Goal: Task Accomplishment & Management: Manage account settings

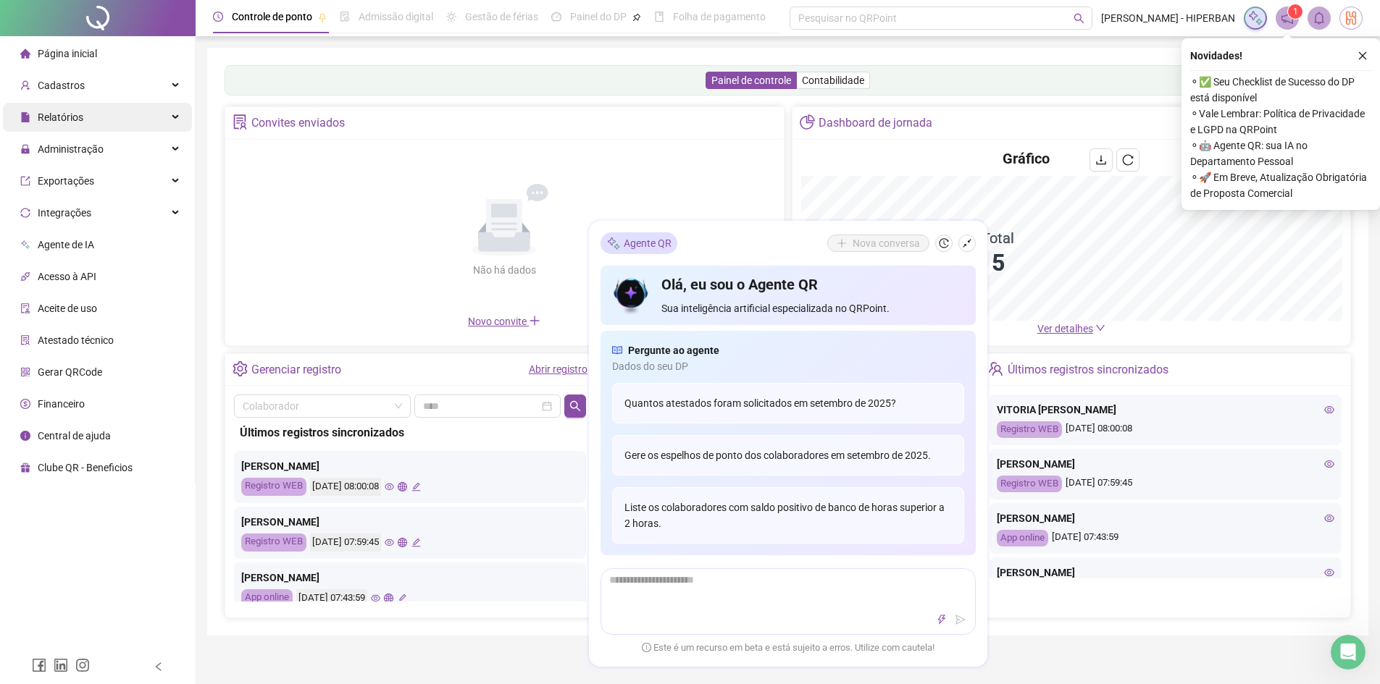
click at [60, 116] on span "Relatórios" at bounding box center [61, 118] width 46 height 12
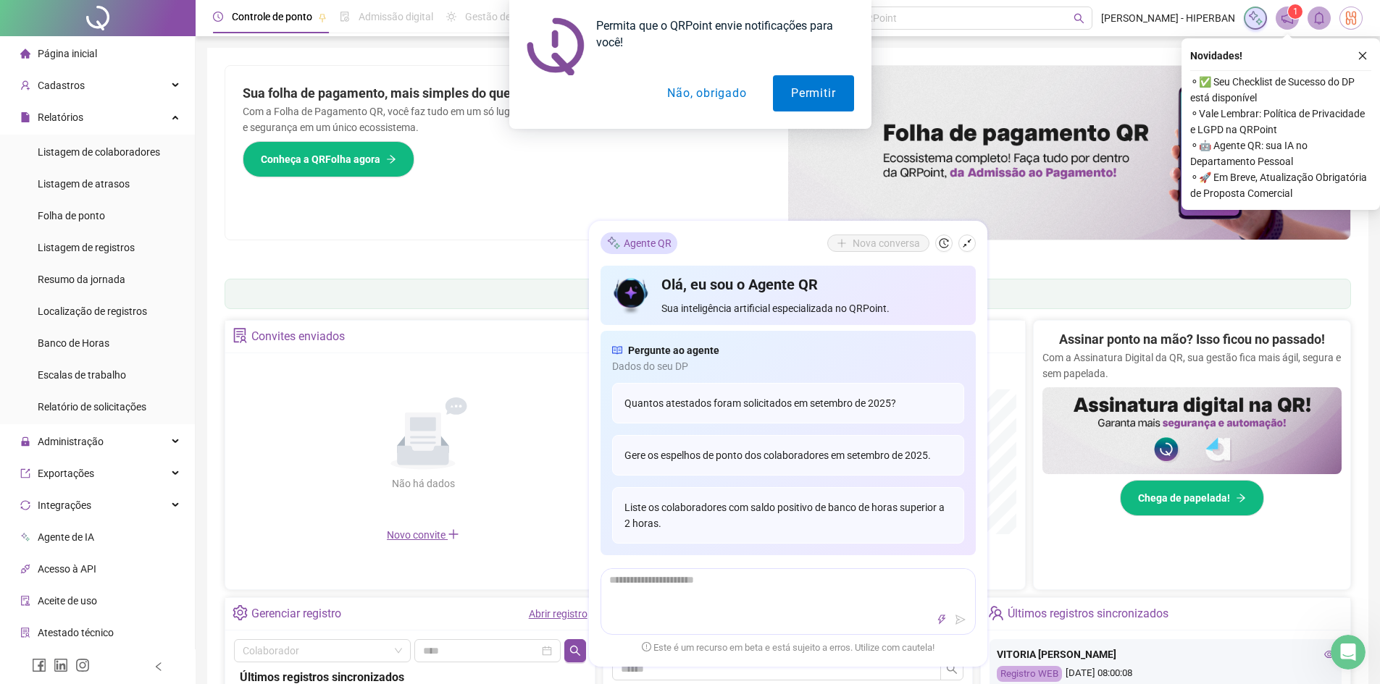
click at [688, 96] on button "Não, obrigado" at bounding box center [706, 93] width 115 height 36
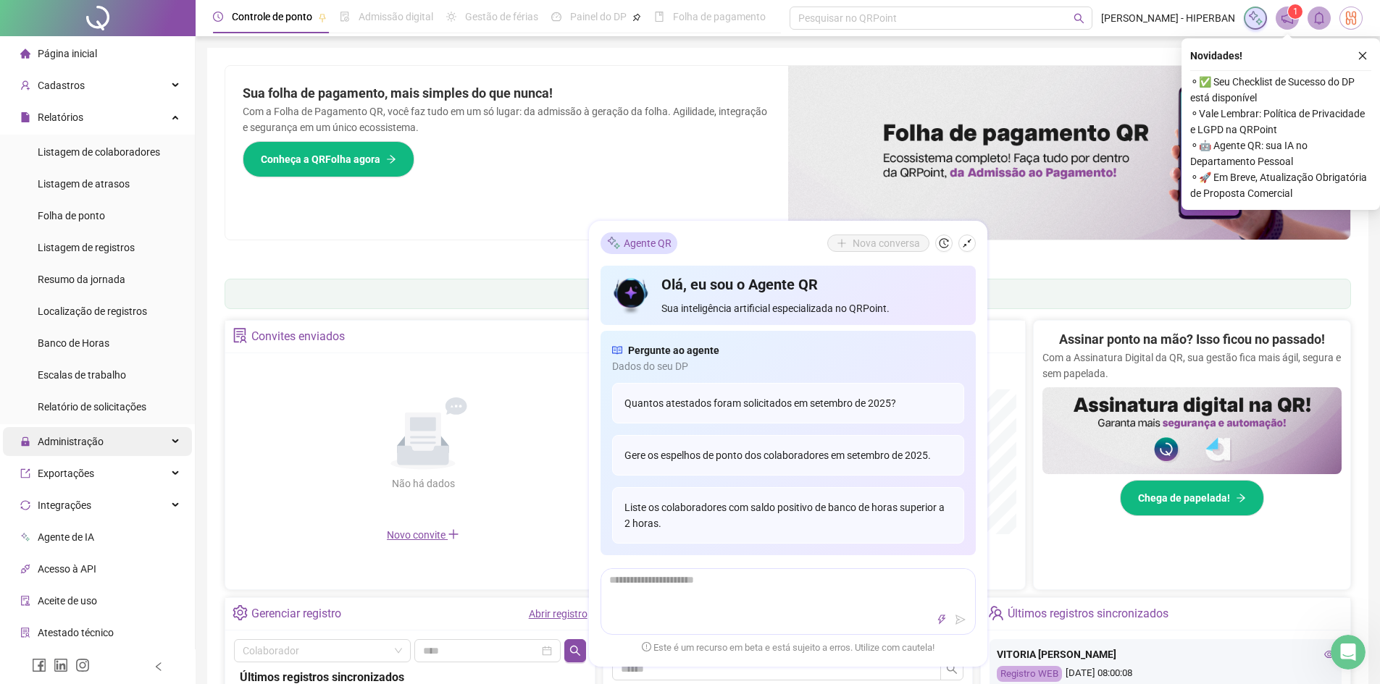
click at [94, 436] on span "Administração" at bounding box center [71, 442] width 66 height 12
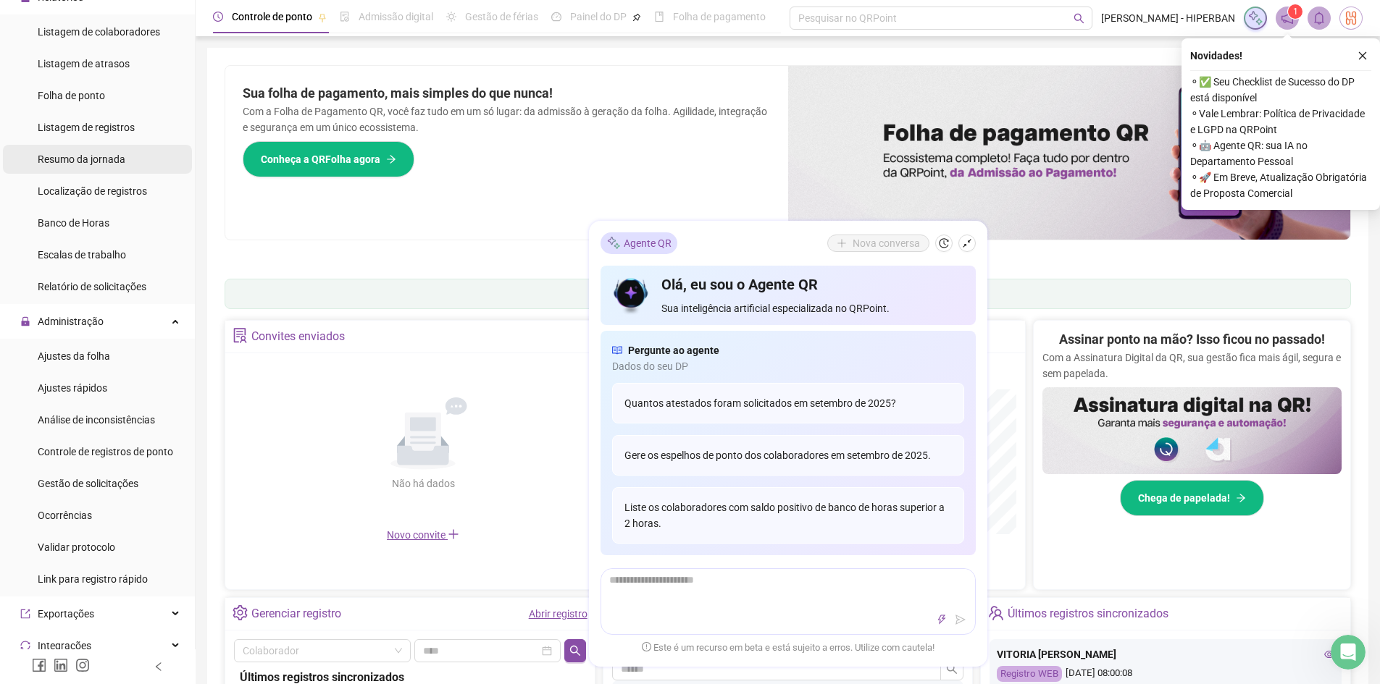
scroll to position [145, 0]
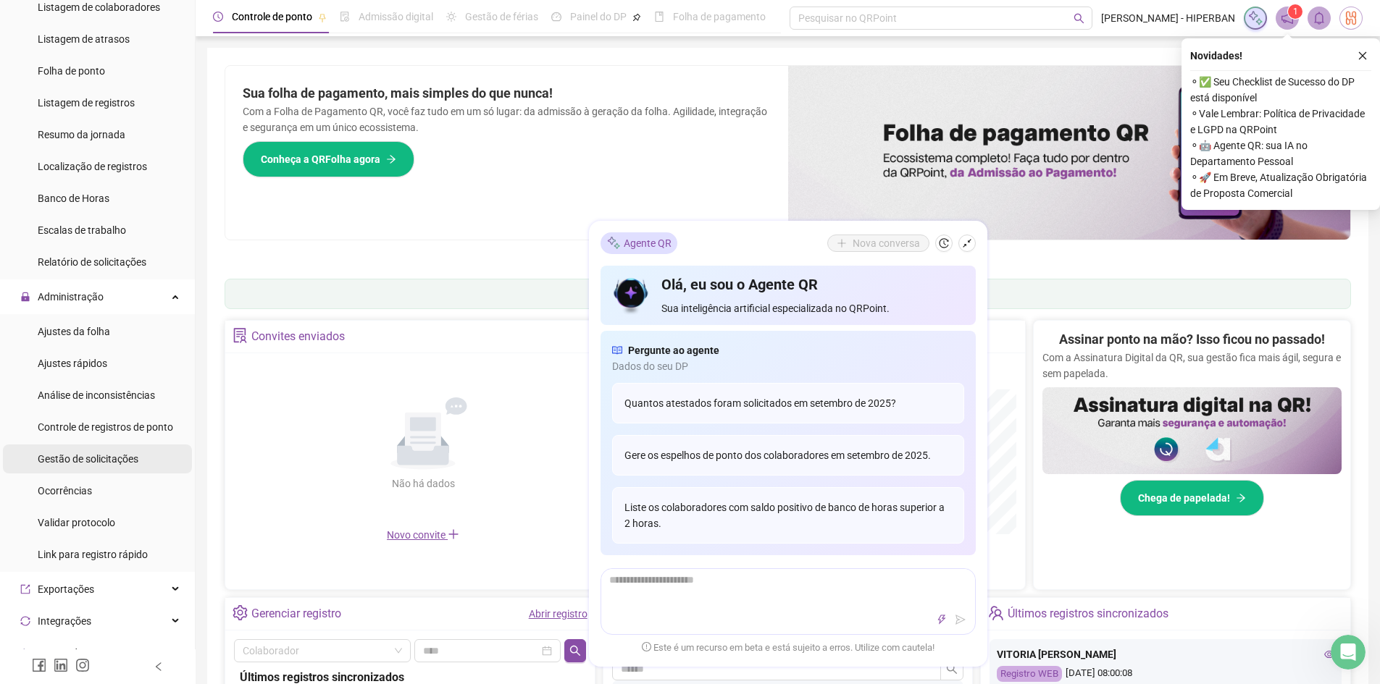
click at [101, 458] on span "Gestão de solicitações" at bounding box center [88, 459] width 101 height 12
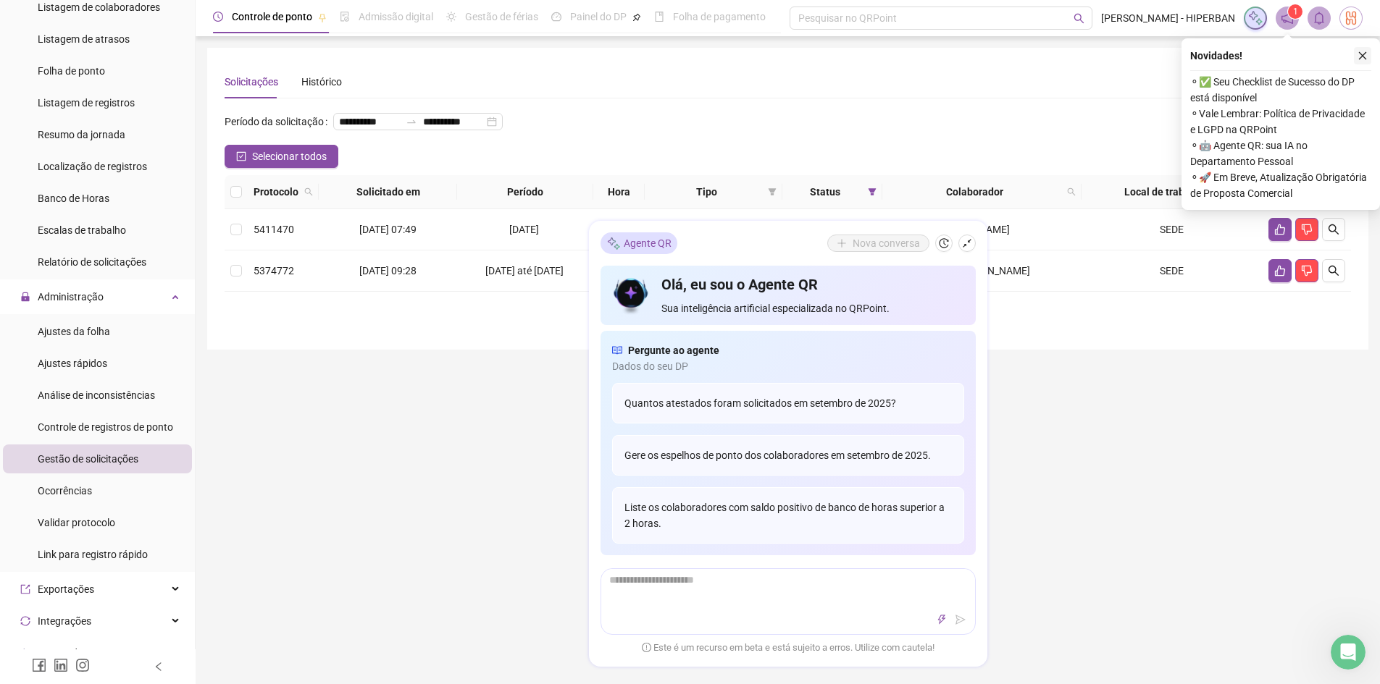
click at [1364, 53] on icon "close" at bounding box center [1362, 56] width 10 height 10
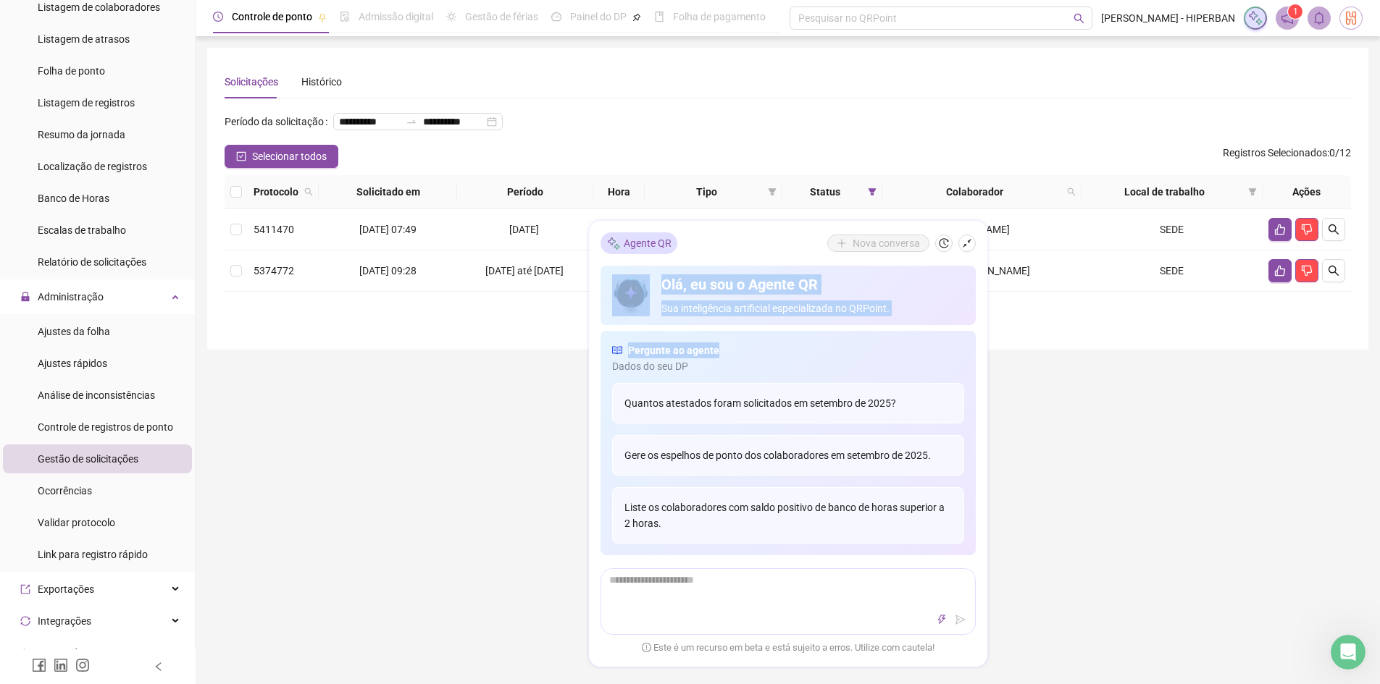
drag, startPoint x: 777, startPoint y: 232, endPoint x: 823, endPoint y: 358, distance: 134.0
click at [823, 358] on div "Agente QR Nova conversa Olá, eu sou o Agente QR Sua inteligência artificial esp…" at bounding box center [788, 444] width 398 height 446
click at [1128, 450] on div "**********" at bounding box center [788, 429] width 1184 height 858
click at [1089, 455] on div "**********" at bounding box center [788, 429] width 1184 height 858
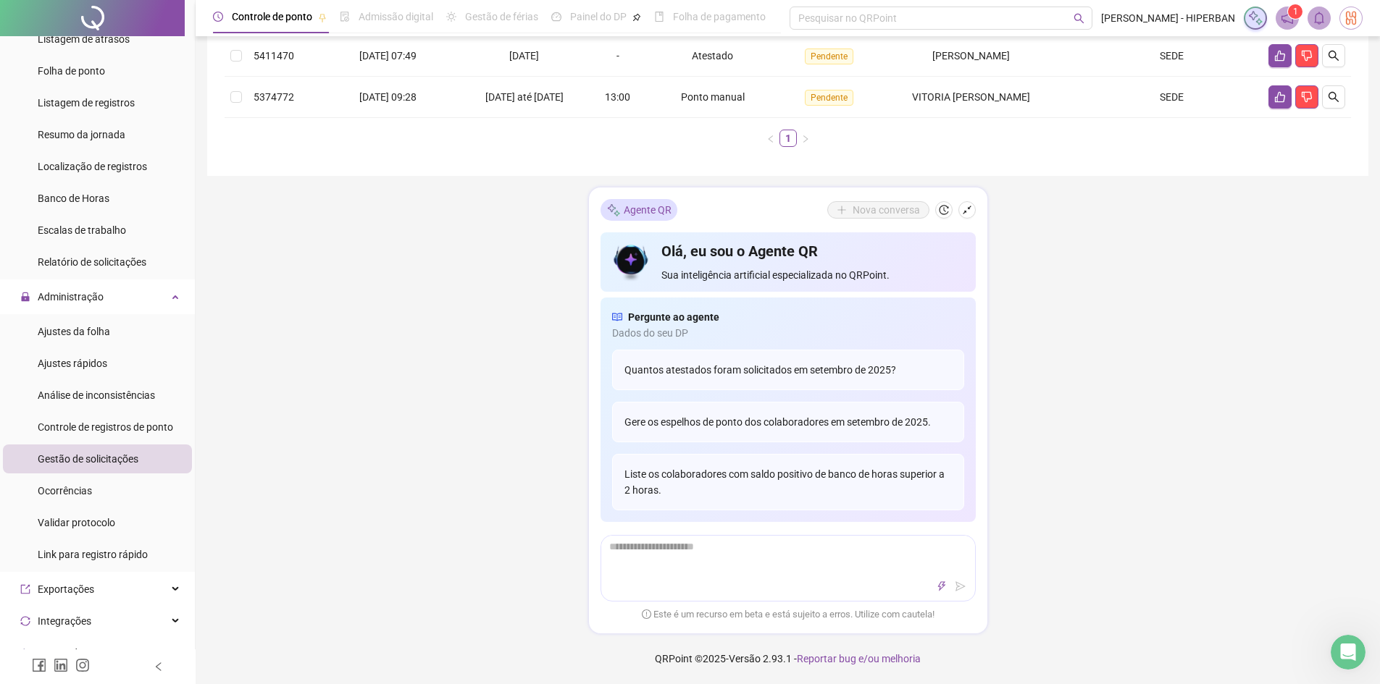
scroll to position [125, 0]
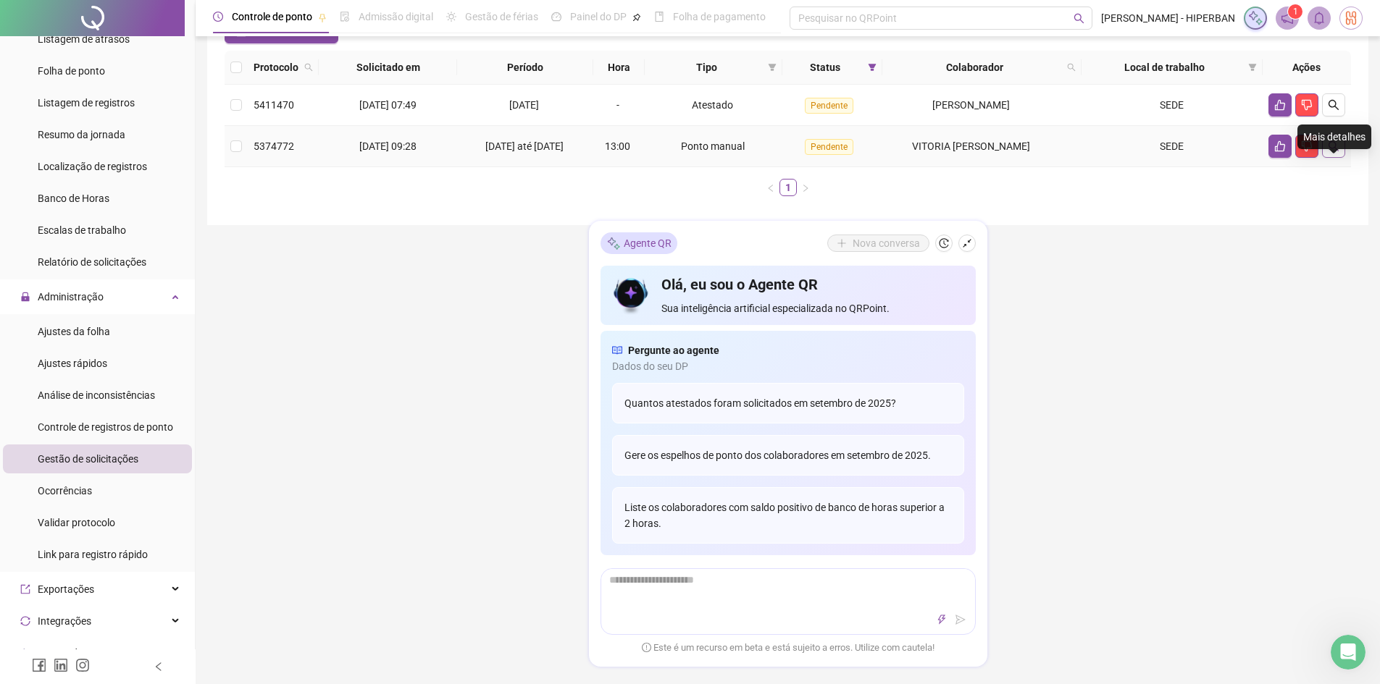
click at [1330, 152] on icon "search" at bounding box center [1334, 147] width 12 height 12
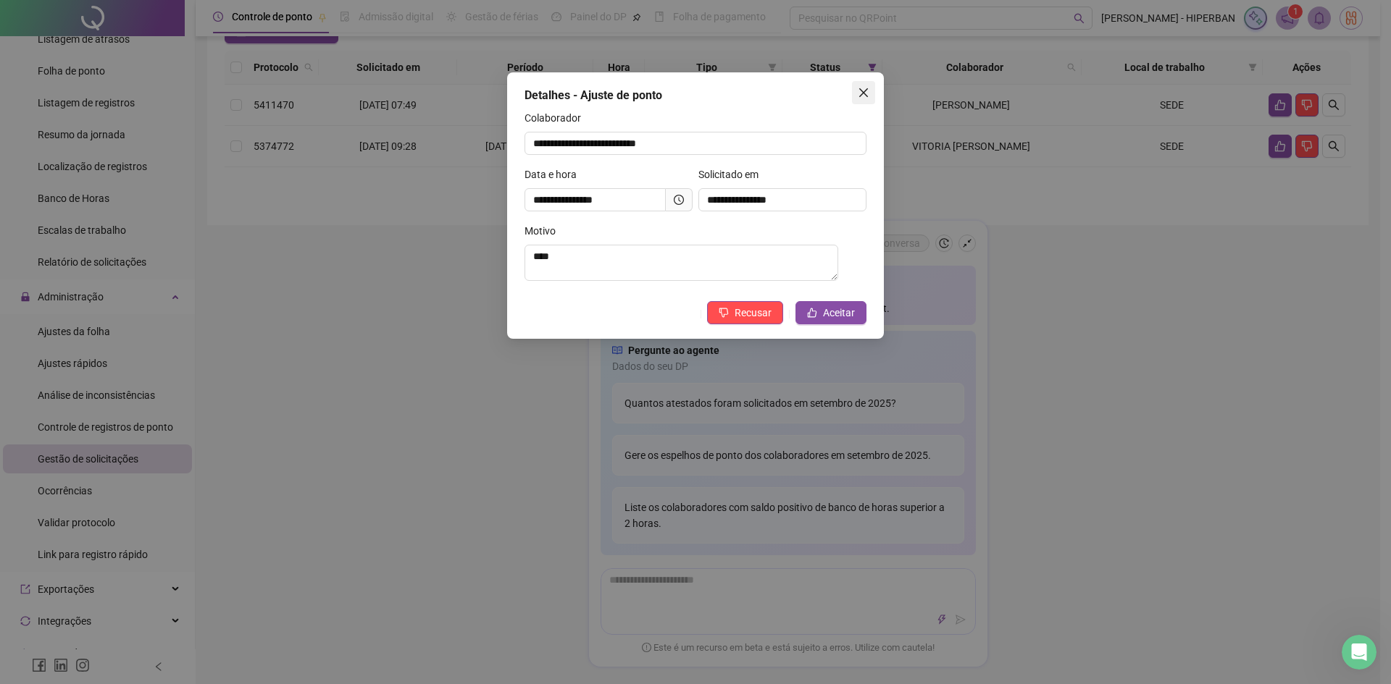
click at [865, 96] on icon "close" at bounding box center [863, 92] width 9 height 9
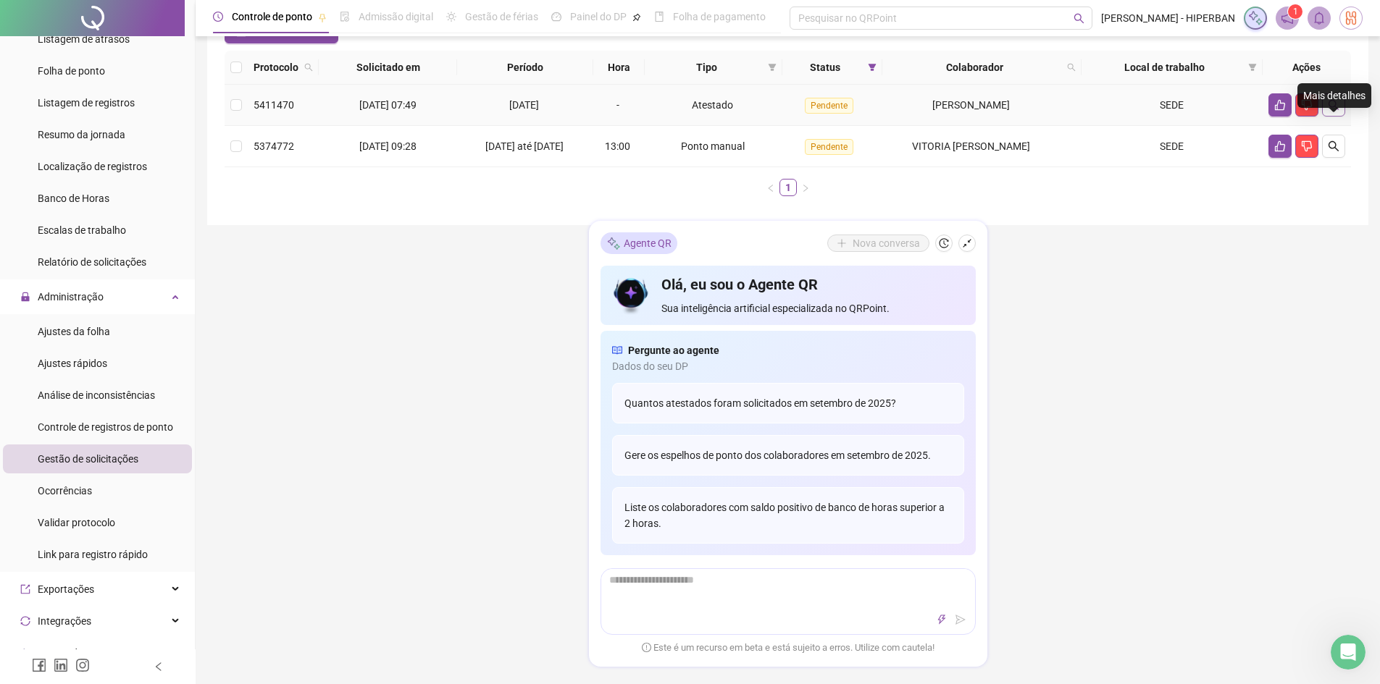
click at [1336, 111] on icon "search" at bounding box center [1334, 105] width 12 height 12
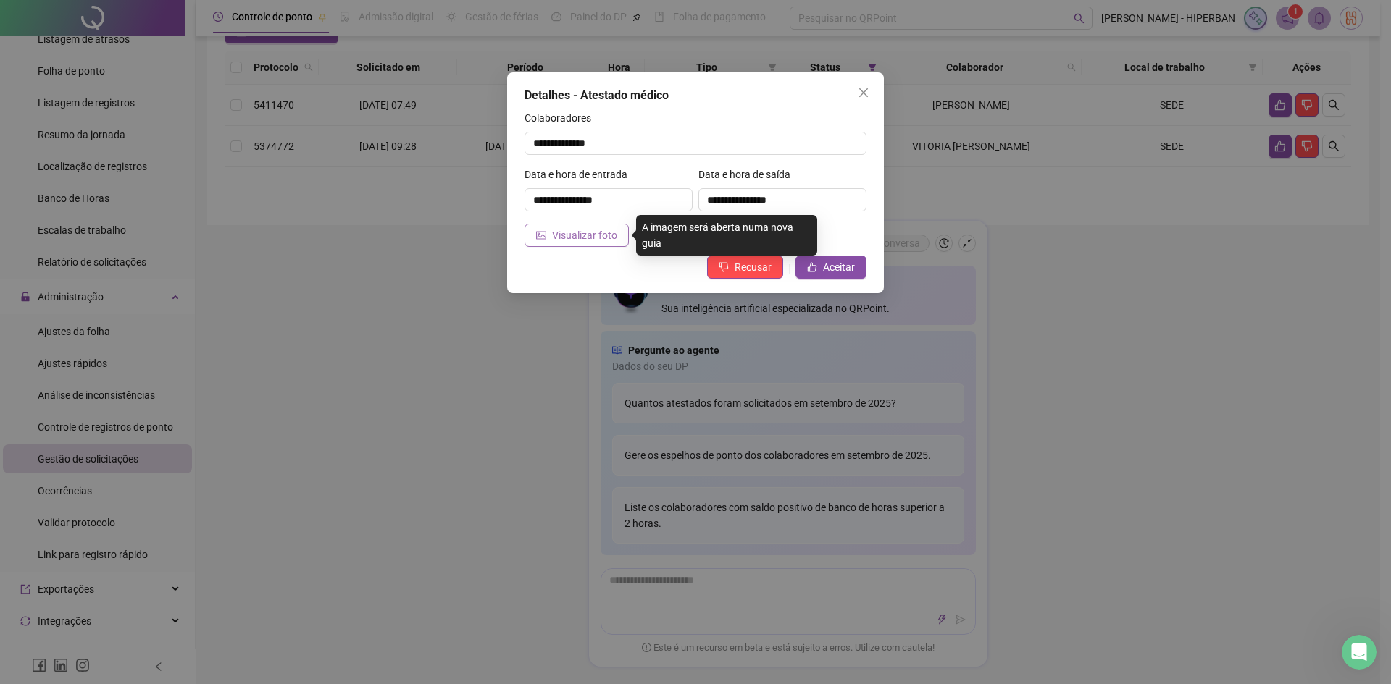
click at [559, 240] on span "Visualizar foto" at bounding box center [584, 235] width 65 height 16
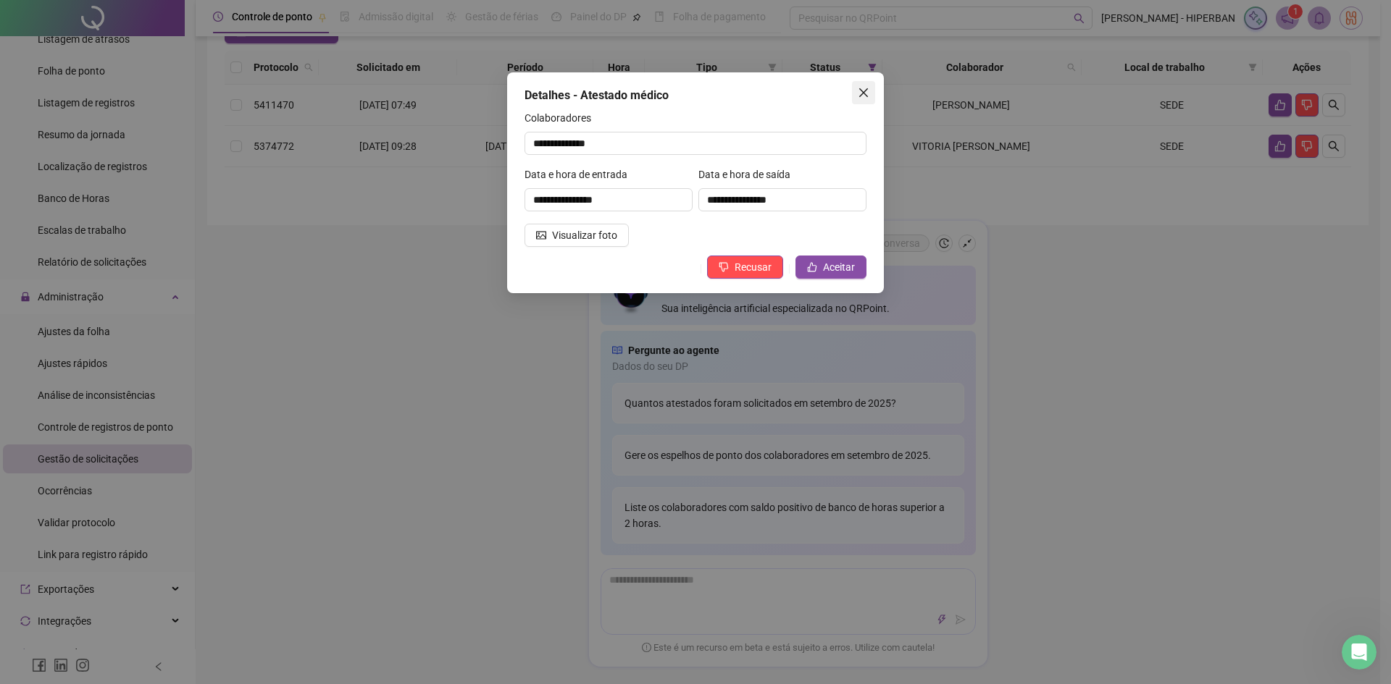
click at [873, 91] on span "Close" at bounding box center [863, 93] width 23 height 12
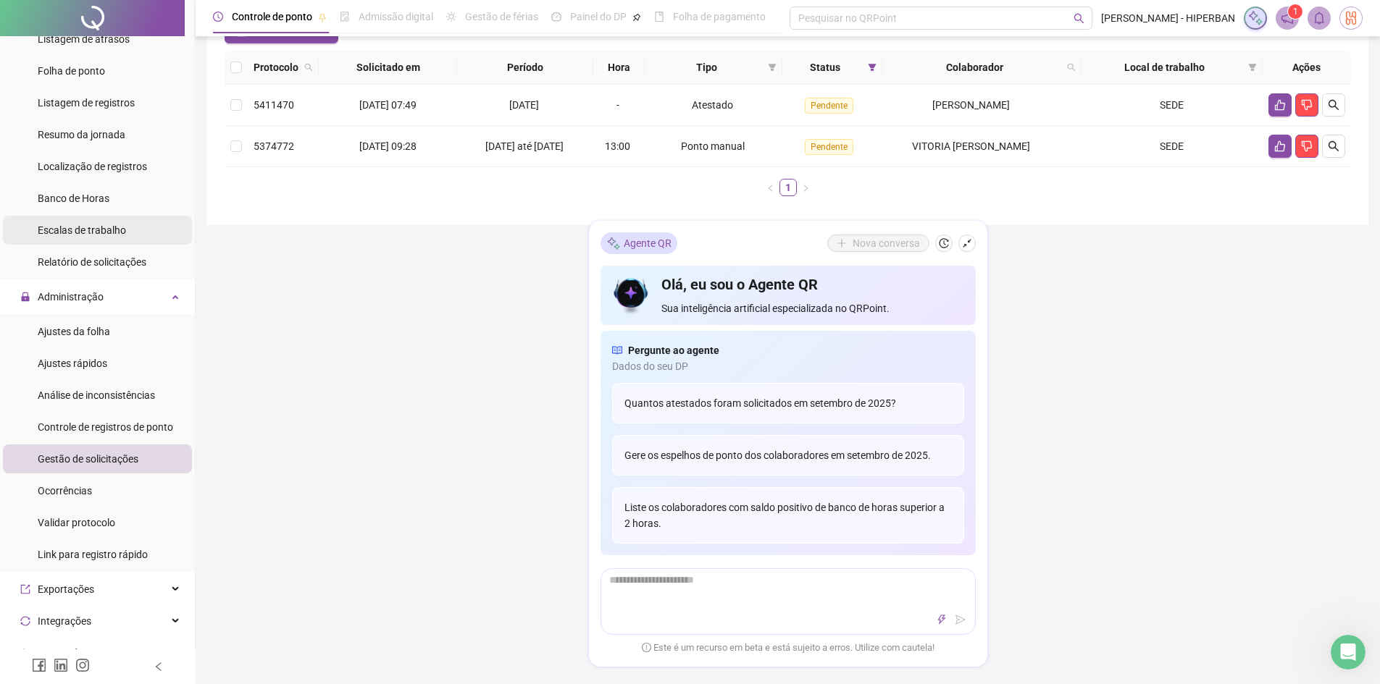
scroll to position [0, 0]
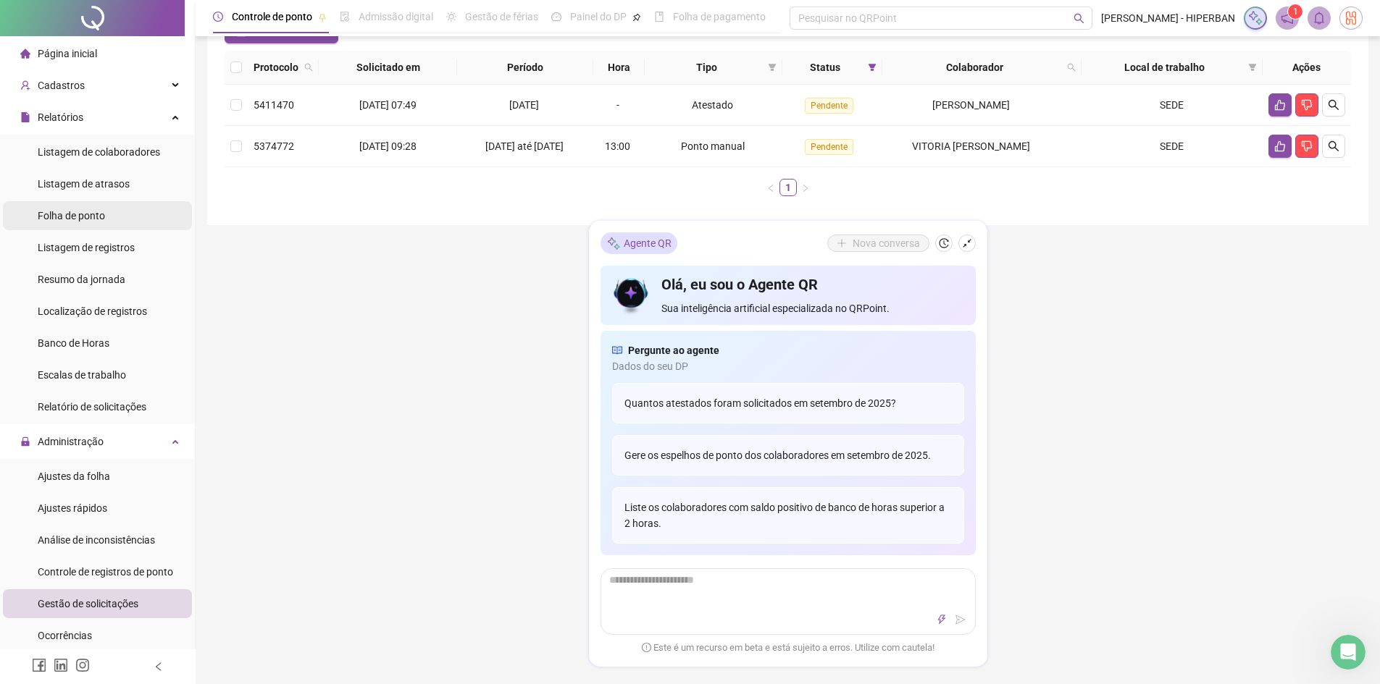
click at [95, 212] on span "Folha de ponto" at bounding box center [71, 216] width 67 height 12
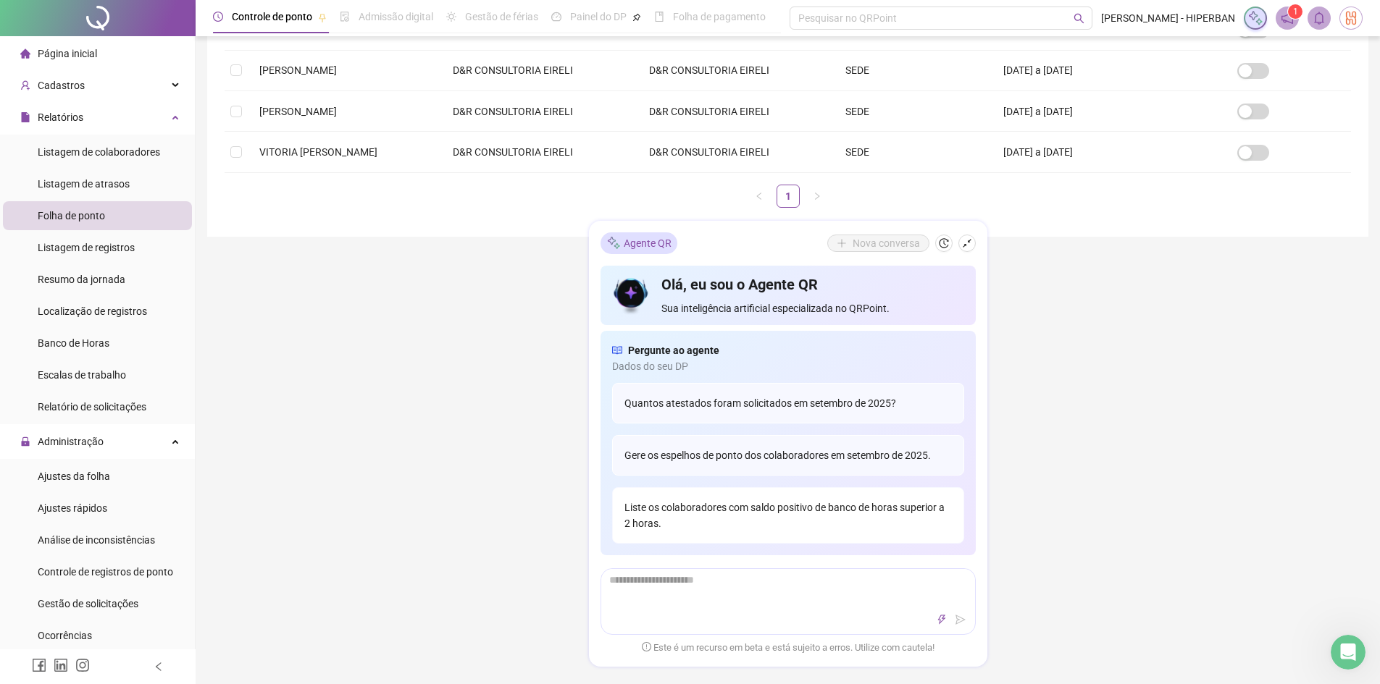
scroll to position [362, 0]
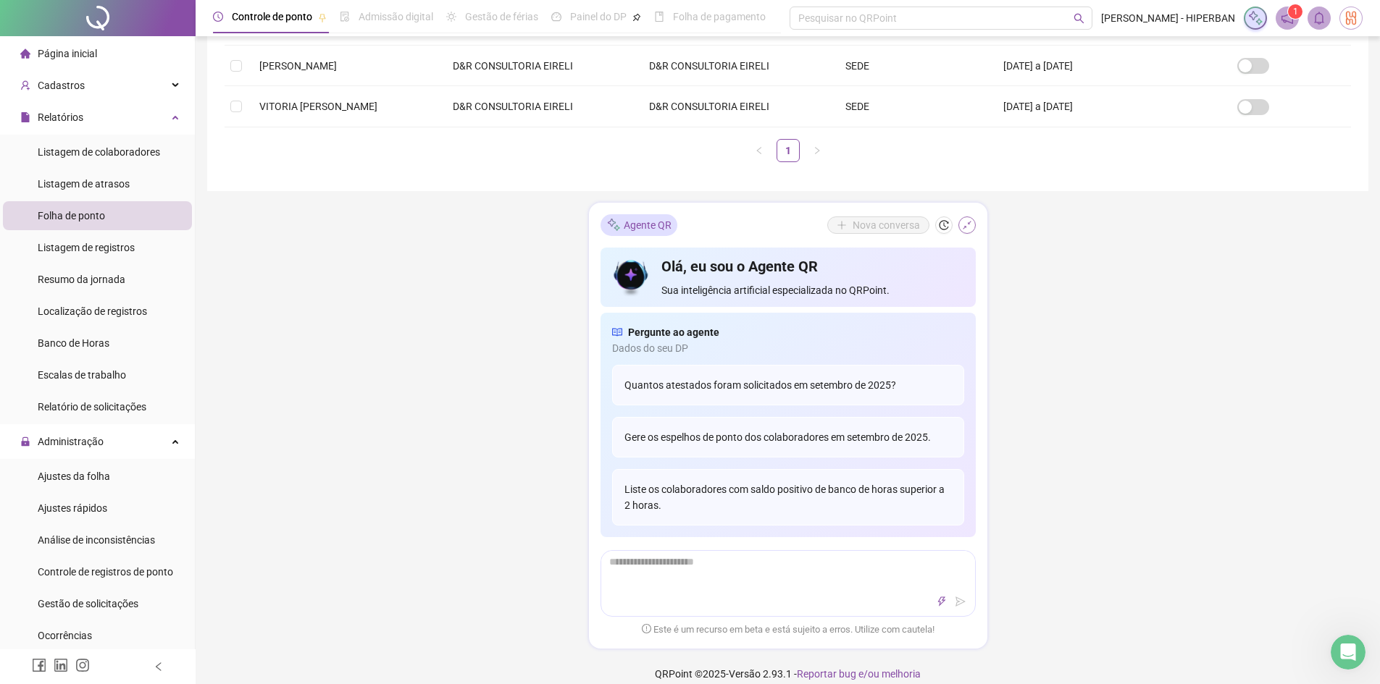
click at [966, 225] on icon "shrink" at bounding box center [967, 225] width 10 height 10
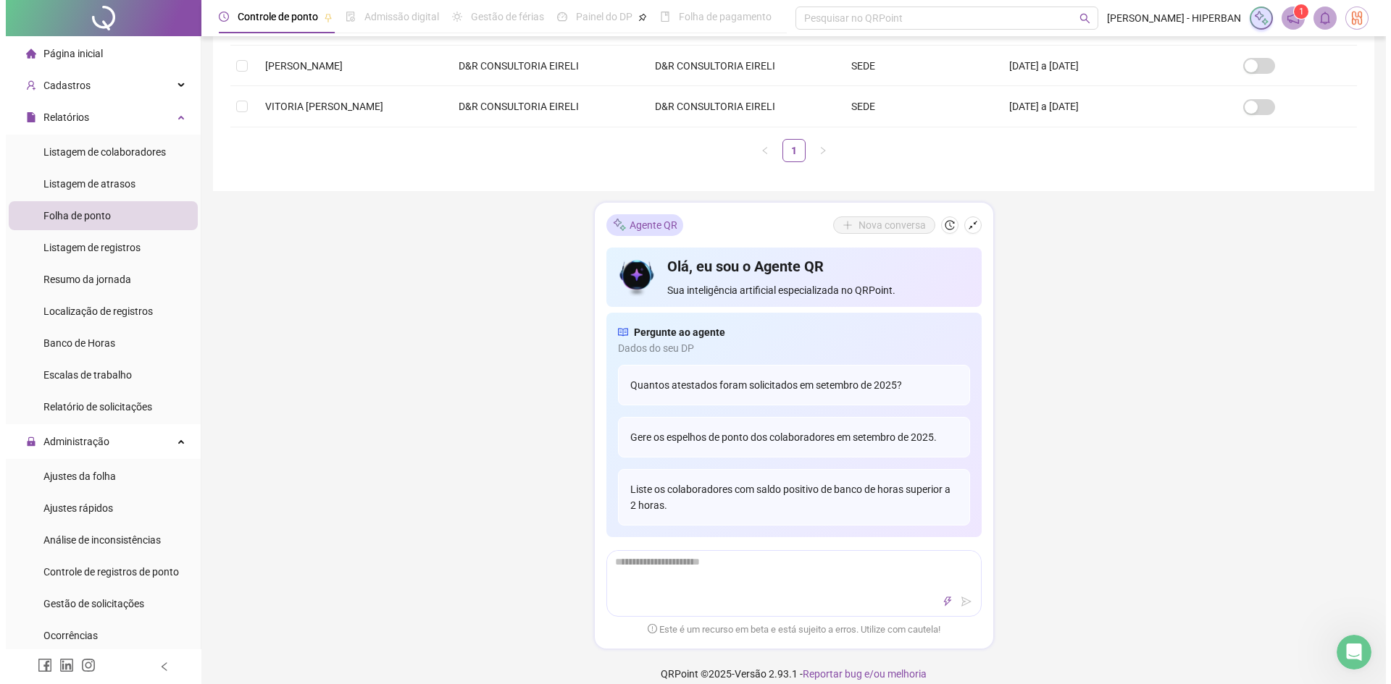
scroll to position [0, 0]
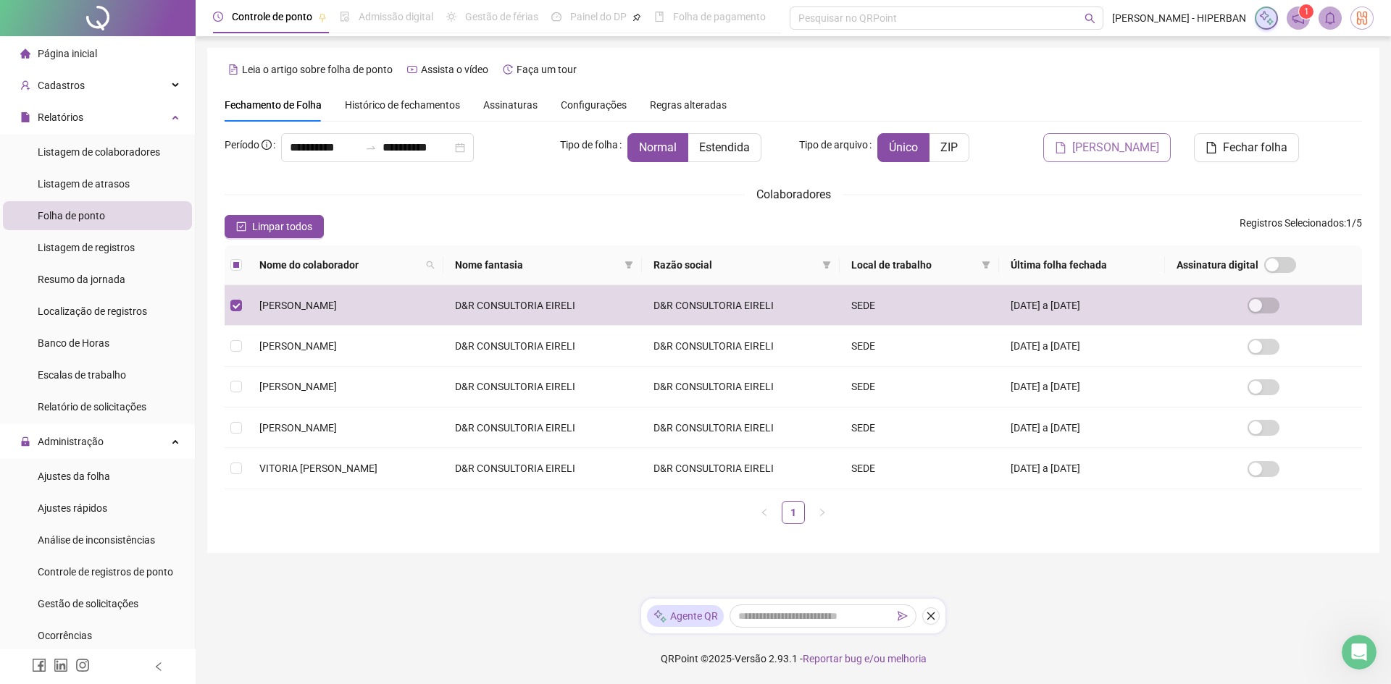
click at [1115, 145] on span "[PERSON_NAME]" at bounding box center [1115, 147] width 87 height 17
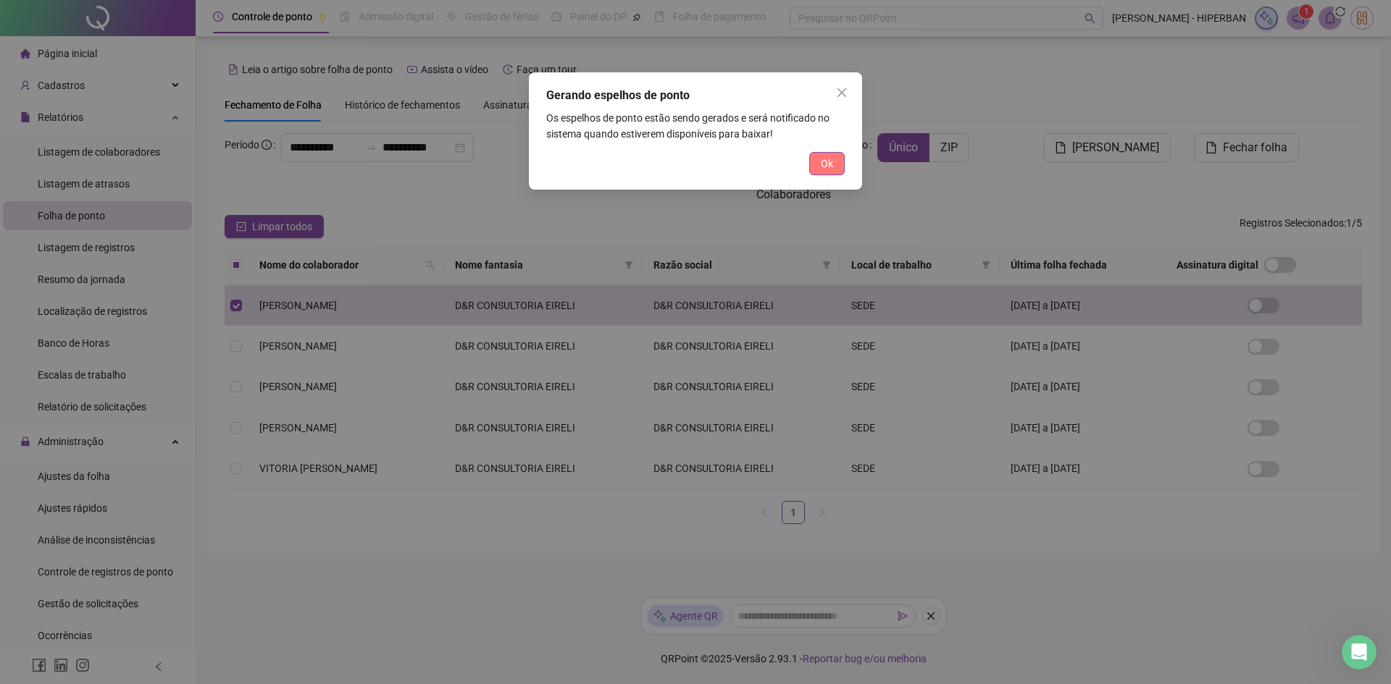
click at [828, 164] on span "Ok" at bounding box center [827, 164] width 12 height 16
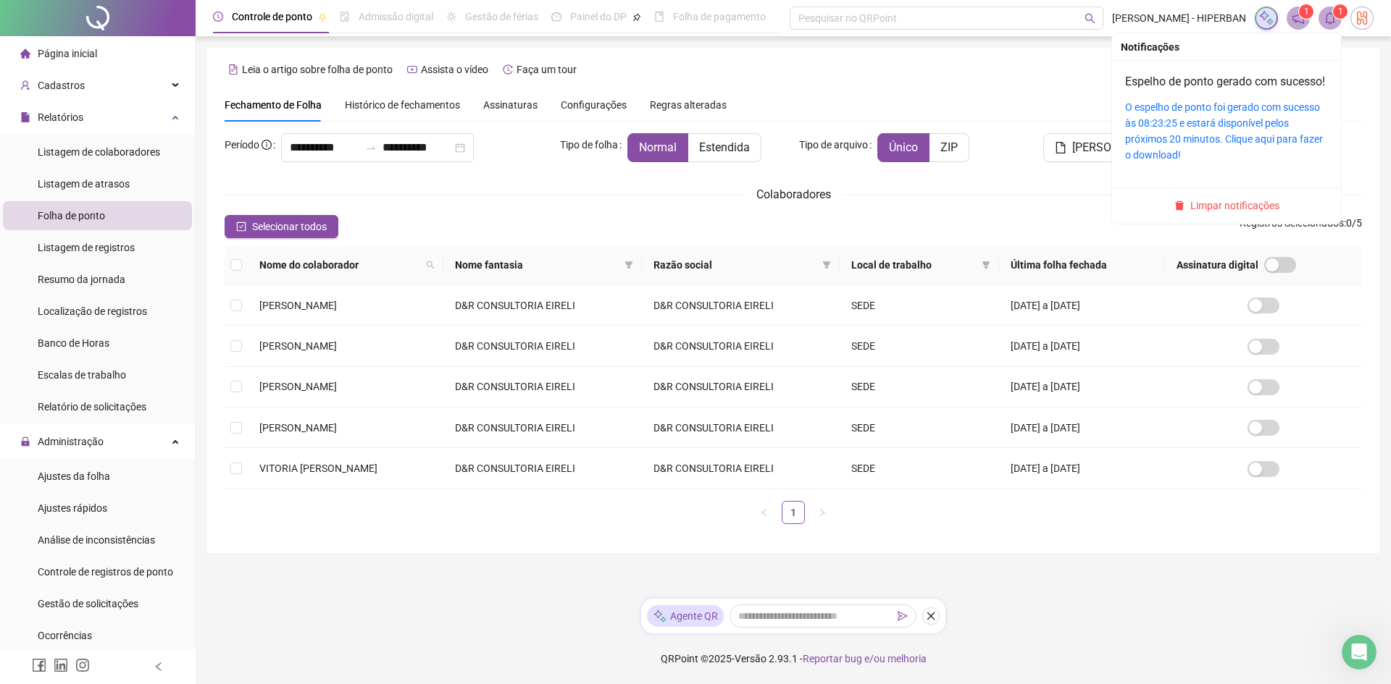
click at [1328, 18] on icon "bell" at bounding box center [1329, 18] width 13 height 13
click at [1153, 130] on link "O espelho de ponto foi gerado com sucesso às 08:23:25 e estará disponível pelos…" at bounding box center [1224, 130] width 198 height 59
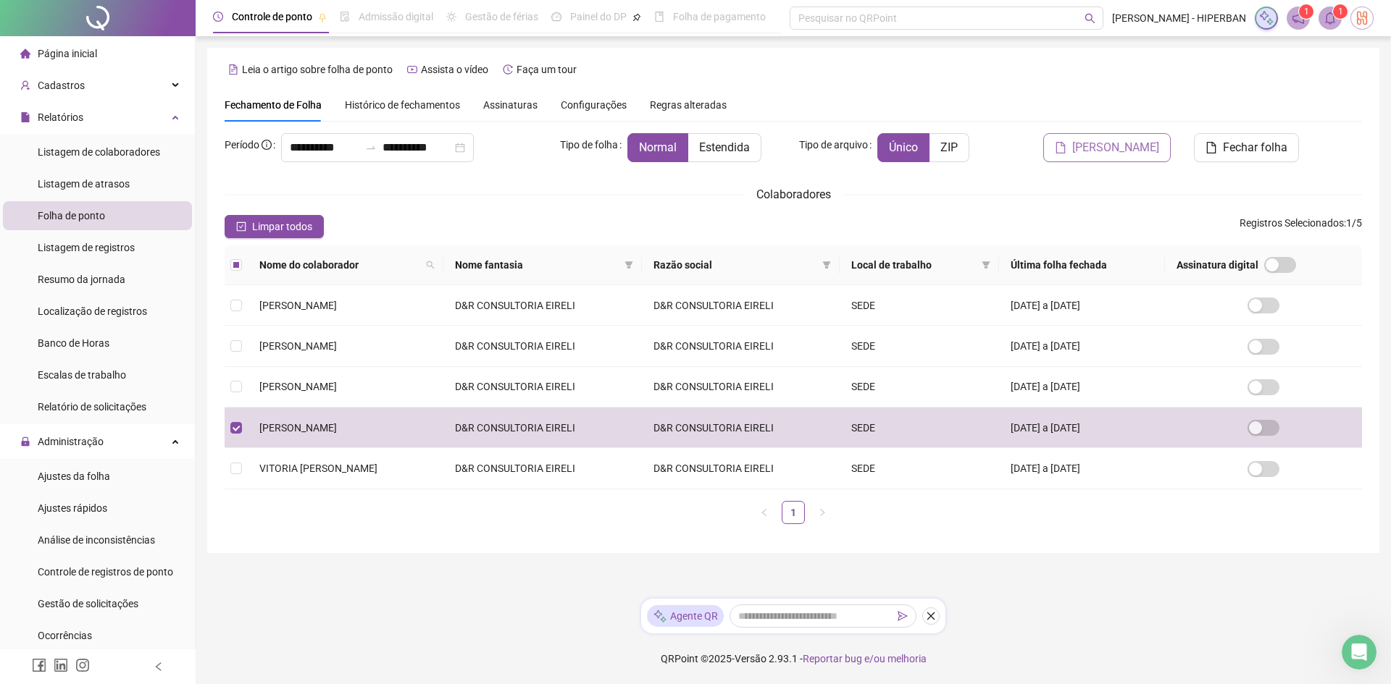
click at [1115, 152] on span "[PERSON_NAME]" at bounding box center [1115, 147] width 87 height 17
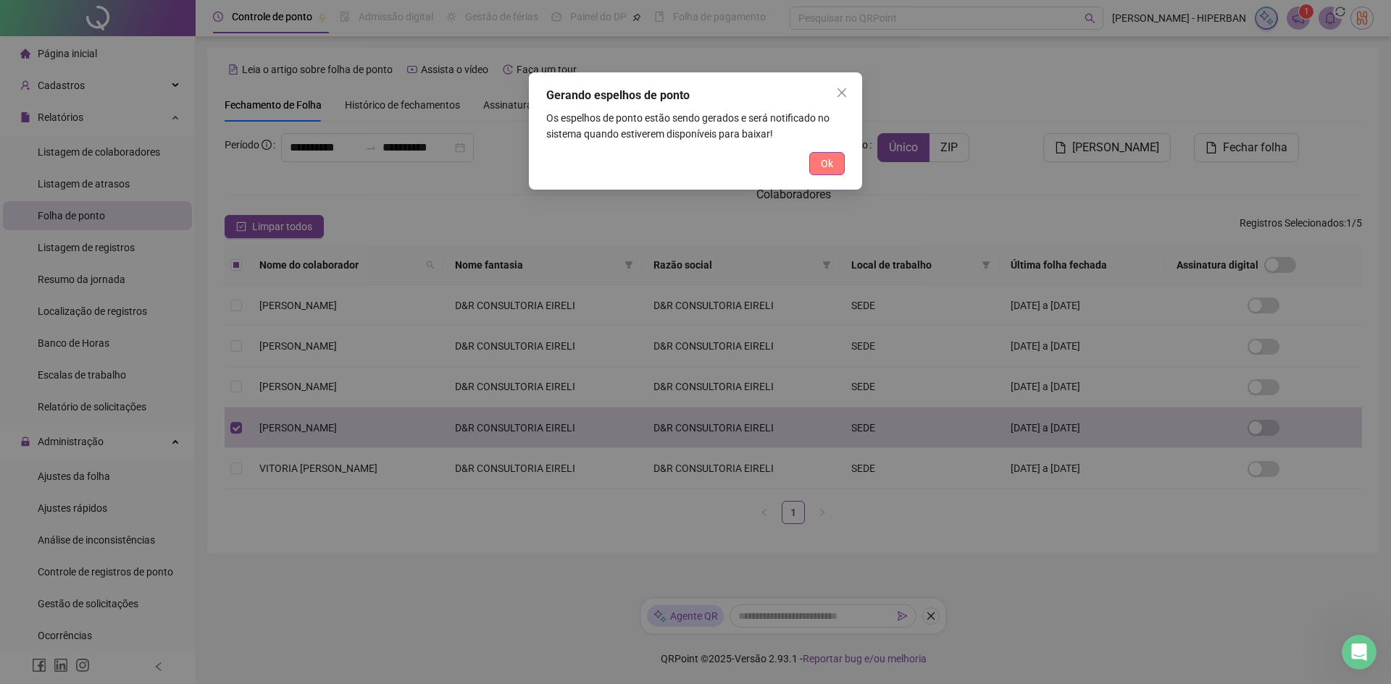
click at [823, 162] on span "Ok" at bounding box center [827, 164] width 12 height 16
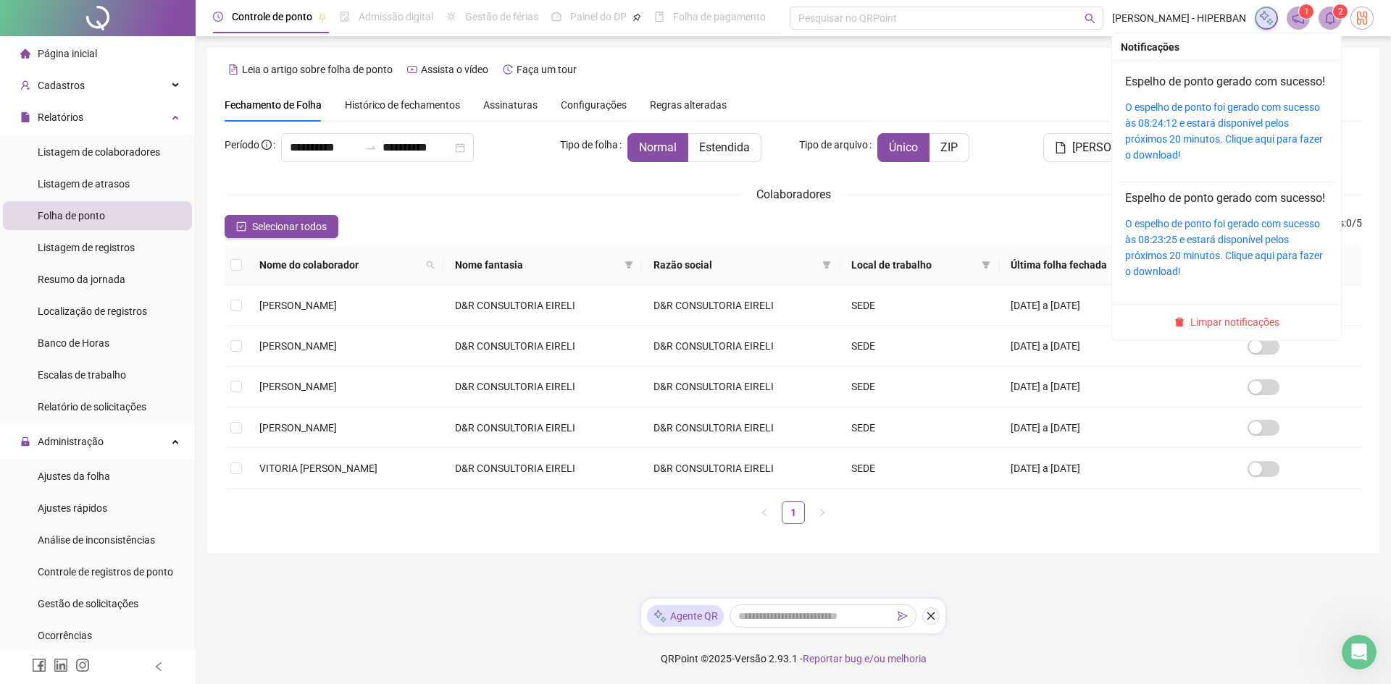
click at [1145, 148] on div "O espelho de ponto foi gerado com sucesso às 08:24:12 e estará disponível pelos…" at bounding box center [1226, 131] width 203 height 64
click at [1135, 143] on link "O espelho de ponto foi gerado com sucesso às 08:24:12 e estará disponível pelos…" at bounding box center [1224, 130] width 198 height 59
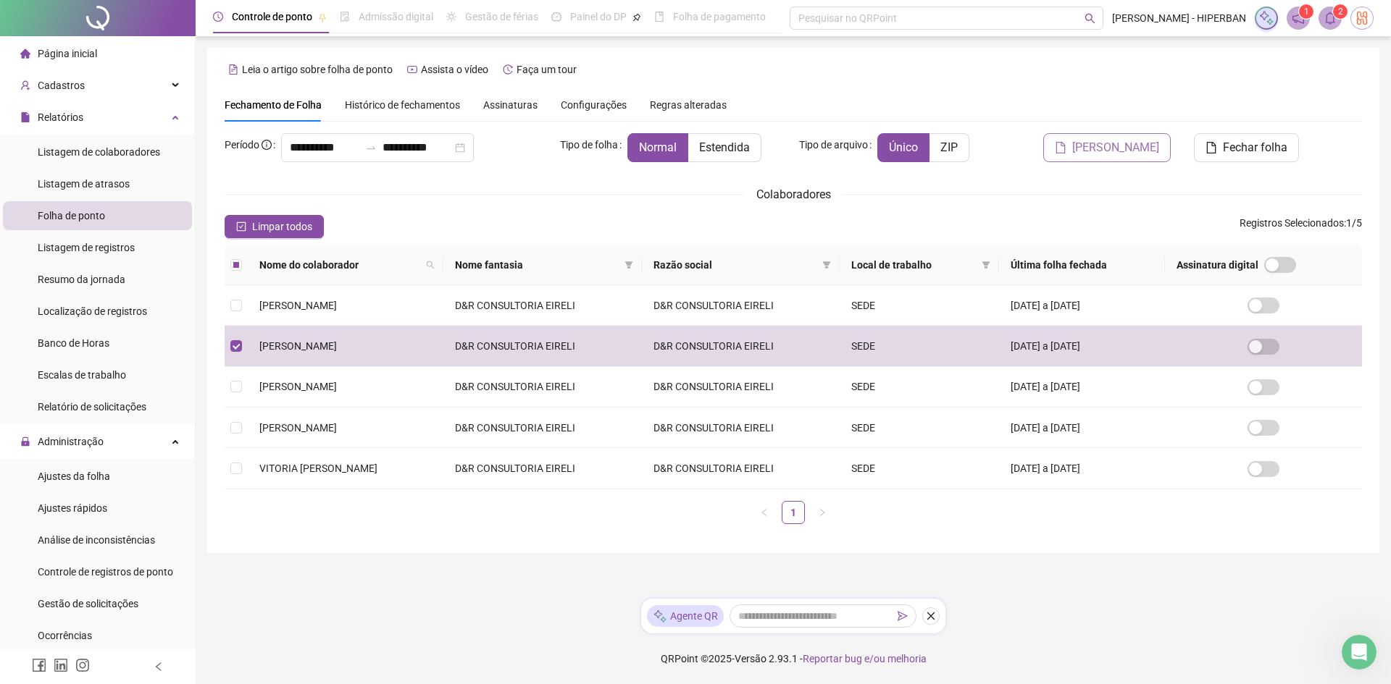
click at [1107, 152] on span "[PERSON_NAME]" at bounding box center [1115, 147] width 87 height 17
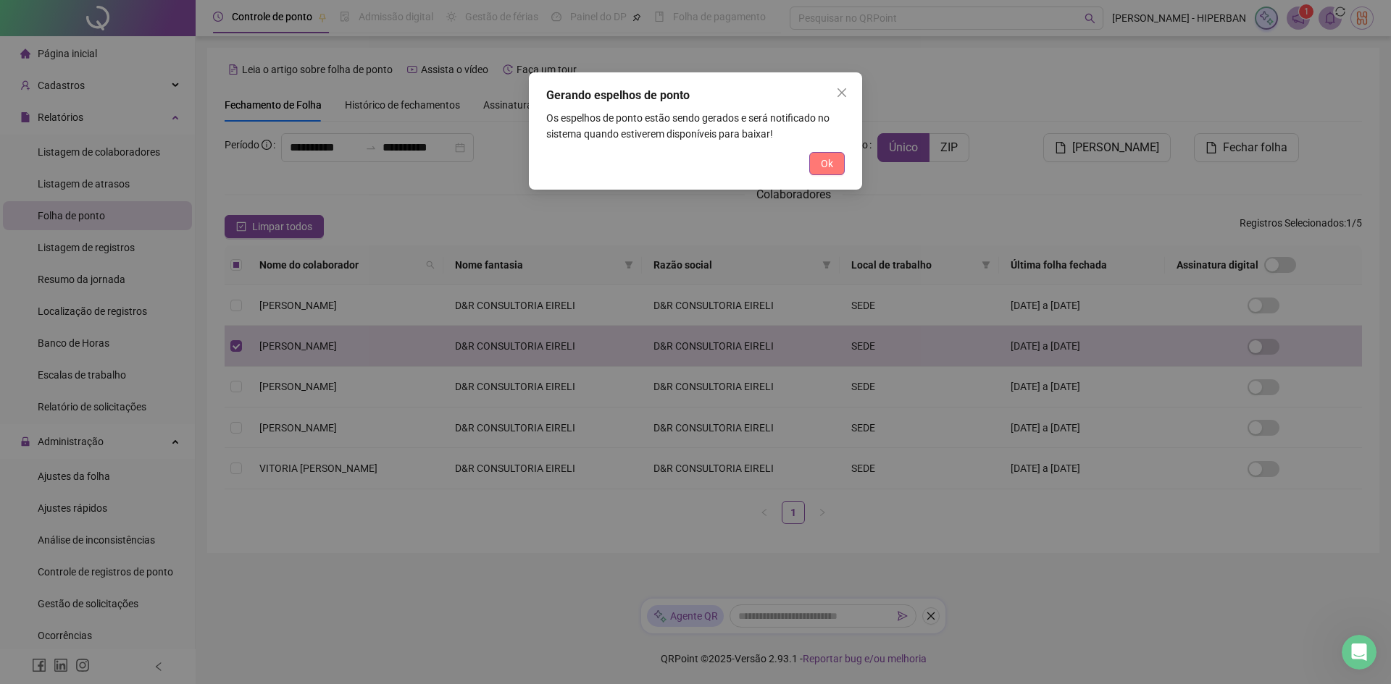
click at [823, 156] on span "Ok" at bounding box center [827, 164] width 12 height 16
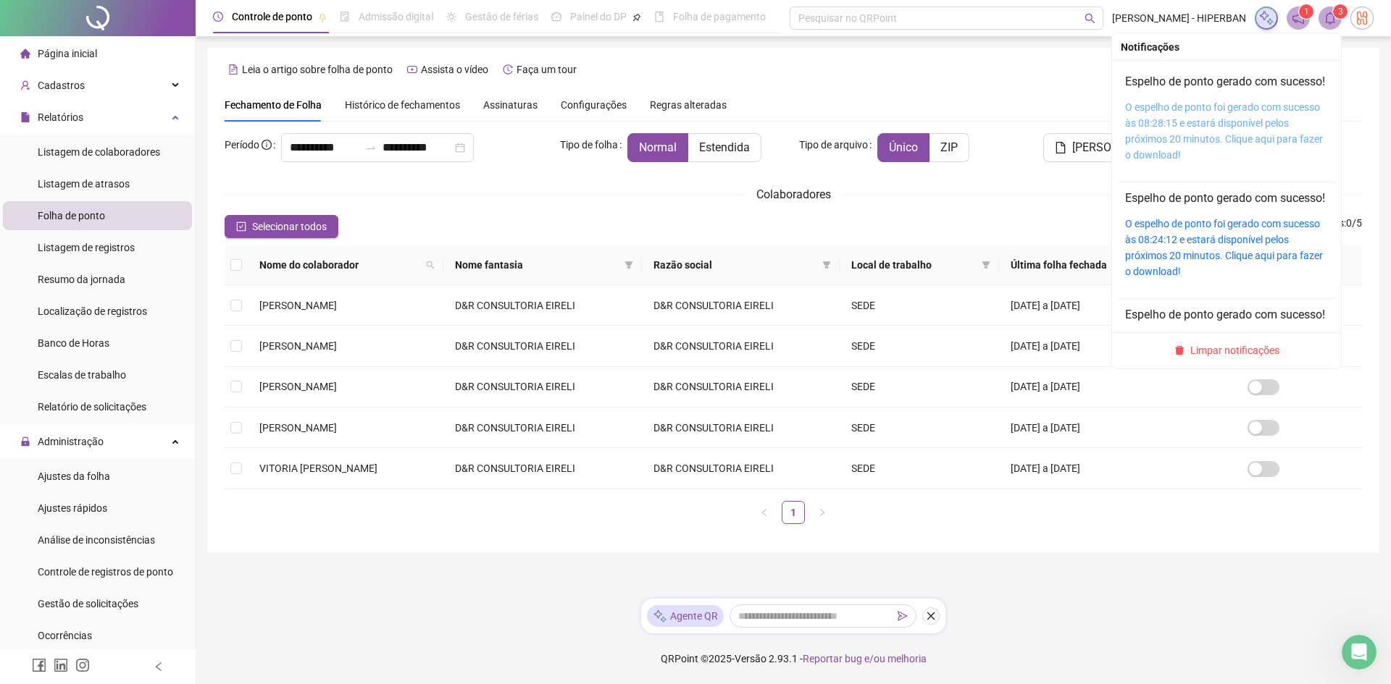
click at [1139, 151] on link "O espelho de ponto foi gerado com sucesso às 08:28:15 e estará disponível pelos…" at bounding box center [1224, 130] width 198 height 59
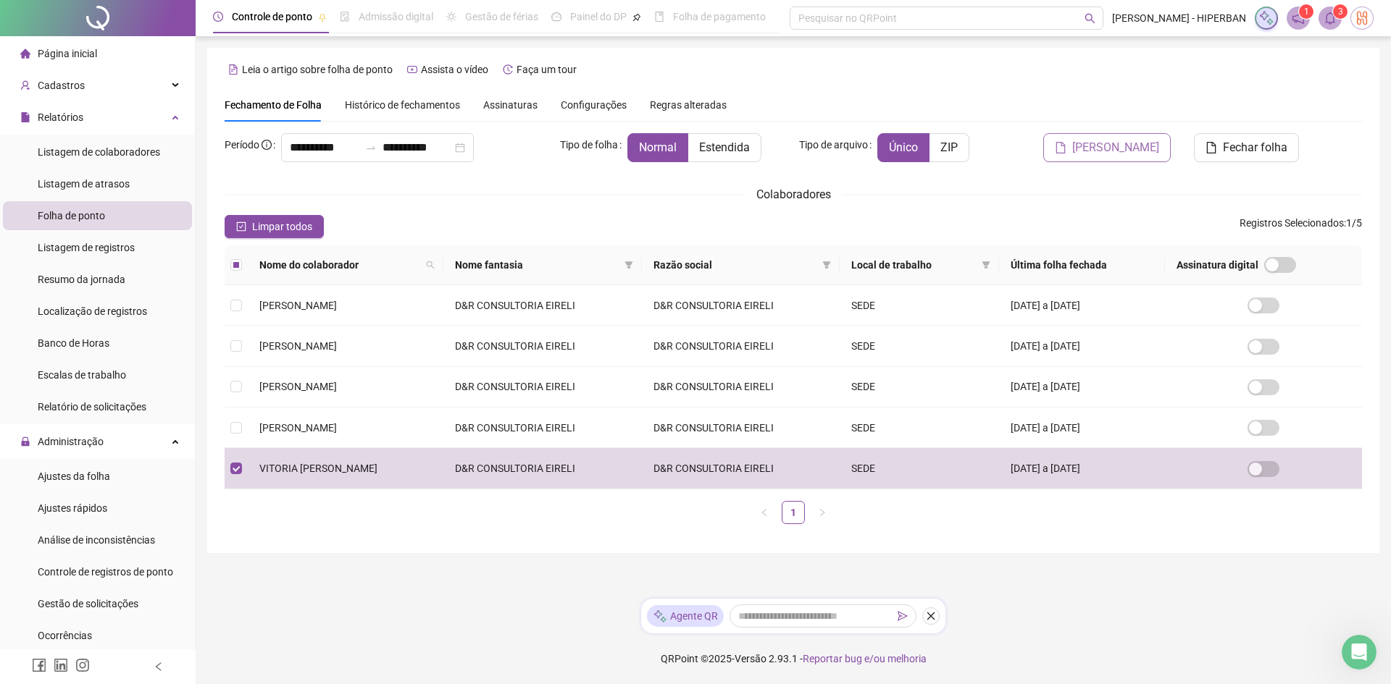
click at [1117, 151] on span "[PERSON_NAME]" at bounding box center [1115, 147] width 87 height 17
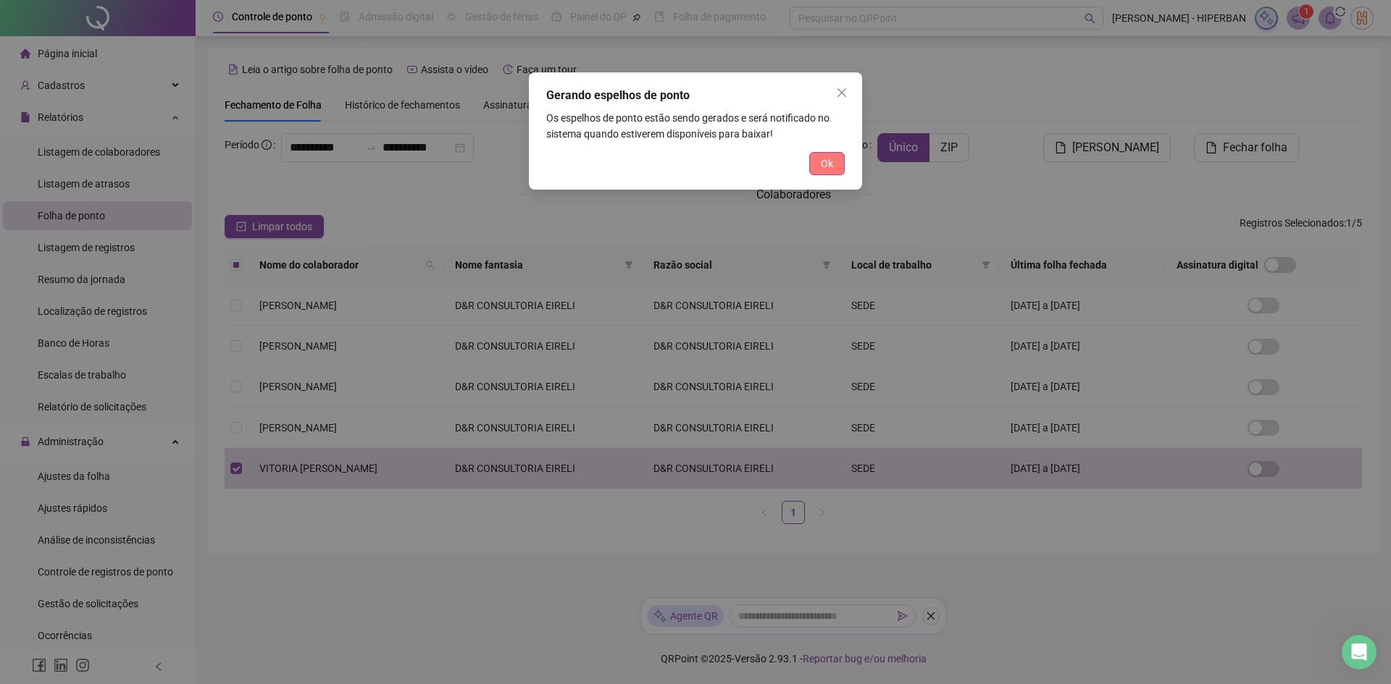
click at [832, 159] on span "Ok" at bounding box center [827, 164] width 12 height 16
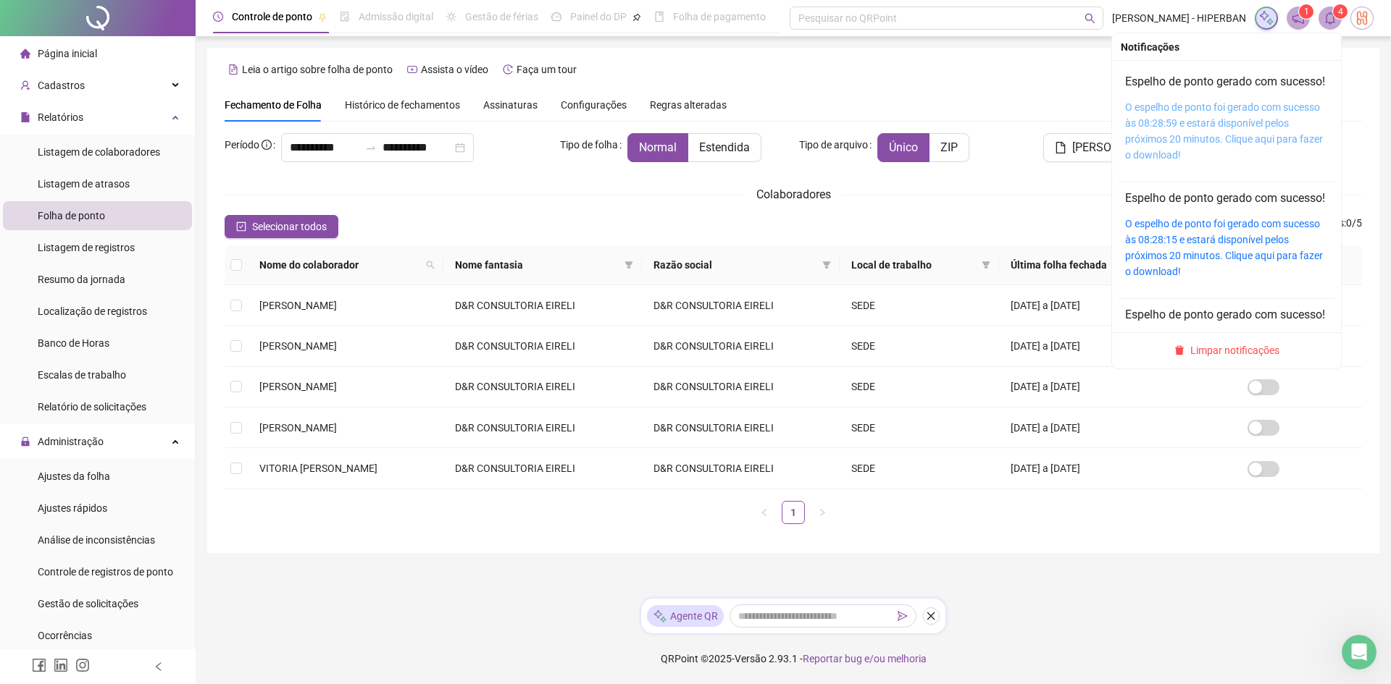
click at [1141, 135] on link "O espelho de ponto foi gerado com sucesso às 08:28:59 e estará disponível pelos…" at bounding box center [1224, 130] width 198 height 59
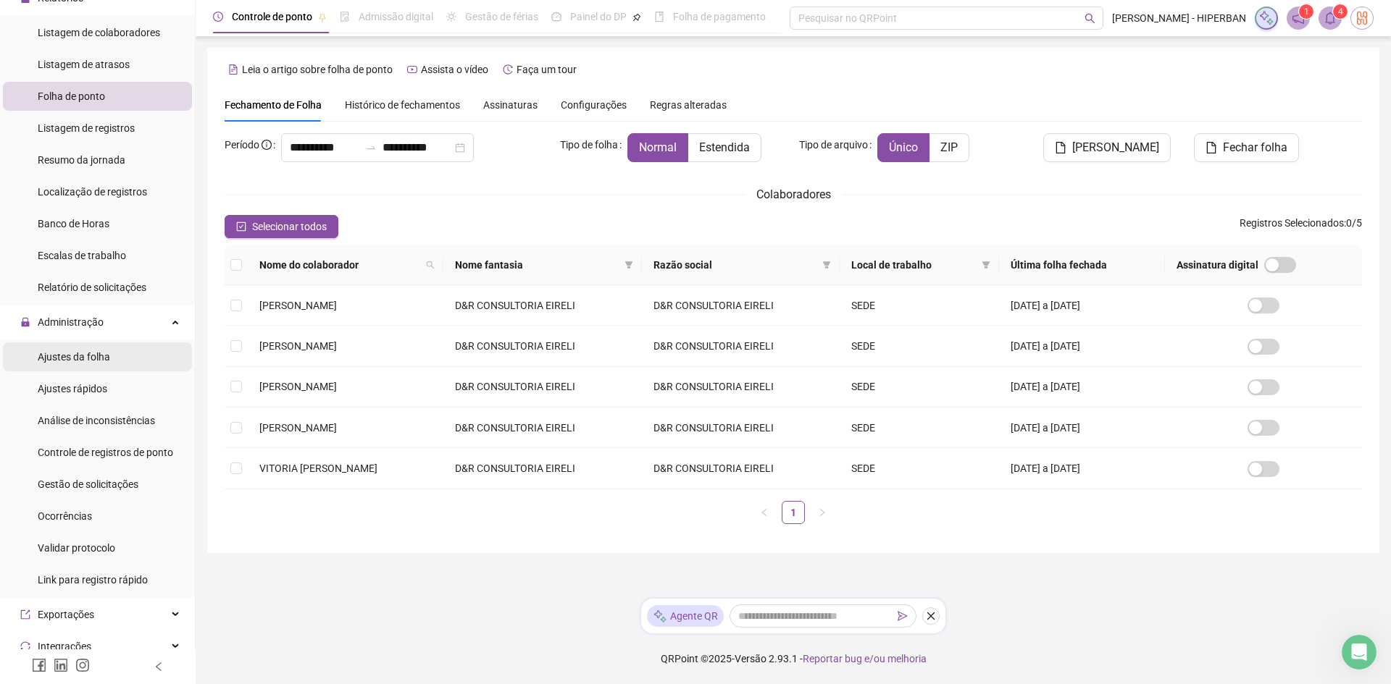
scroll to position [145, 0]
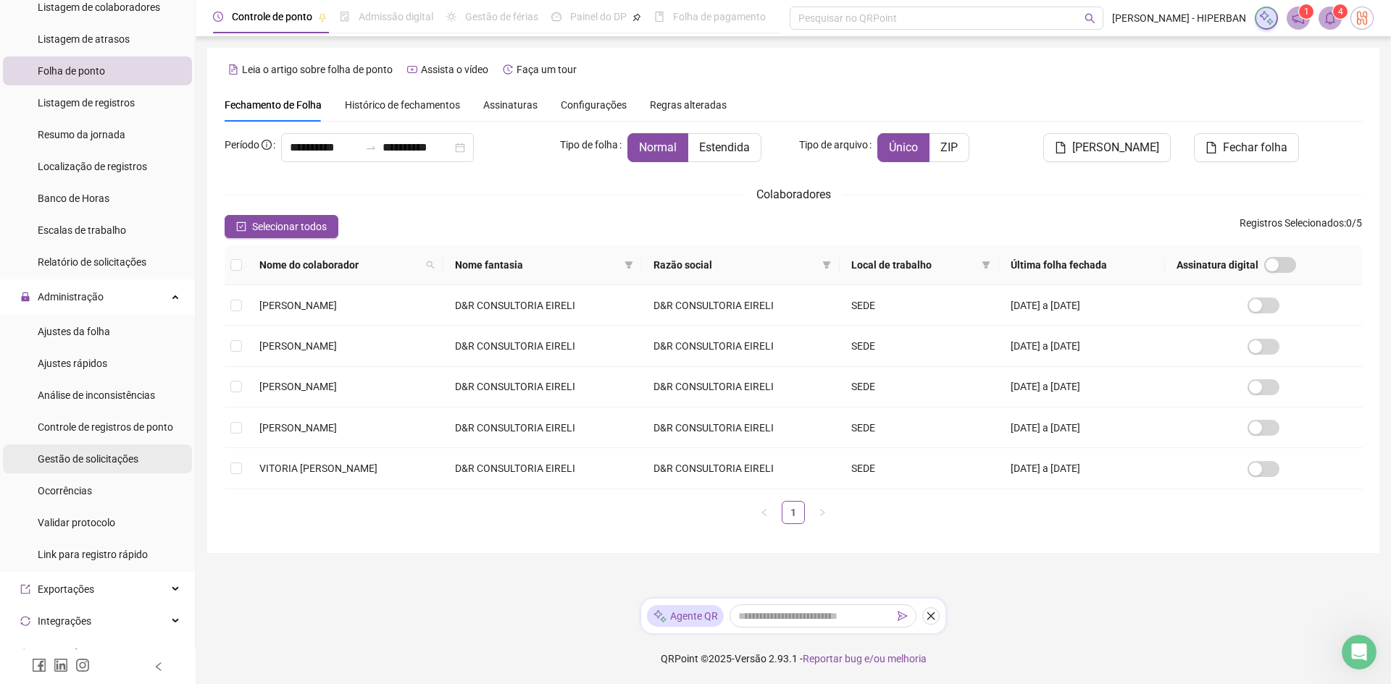
click at [96, 461] on span "Gestão de solicitações" at bounding box center [88, 459] width 101 height 12
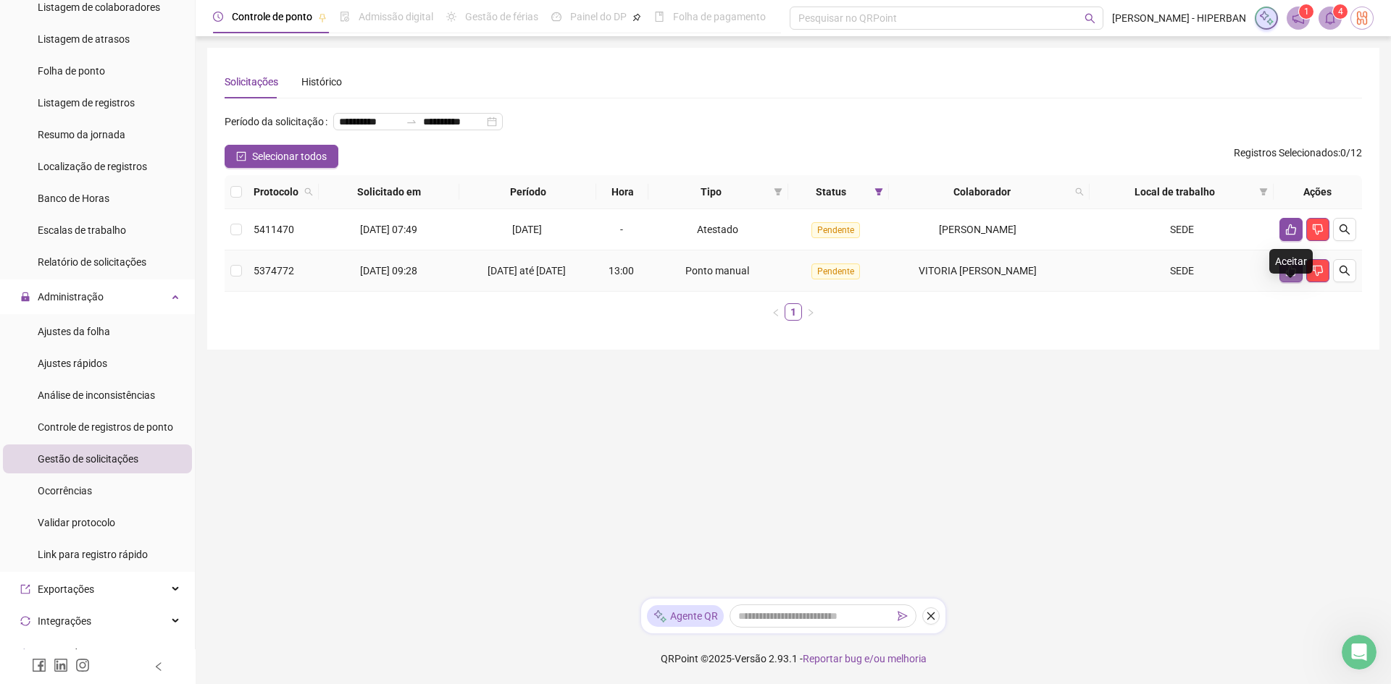
click at [1287, 277] on icon "like" at bounding box center [1291, 271] width 12 height 12
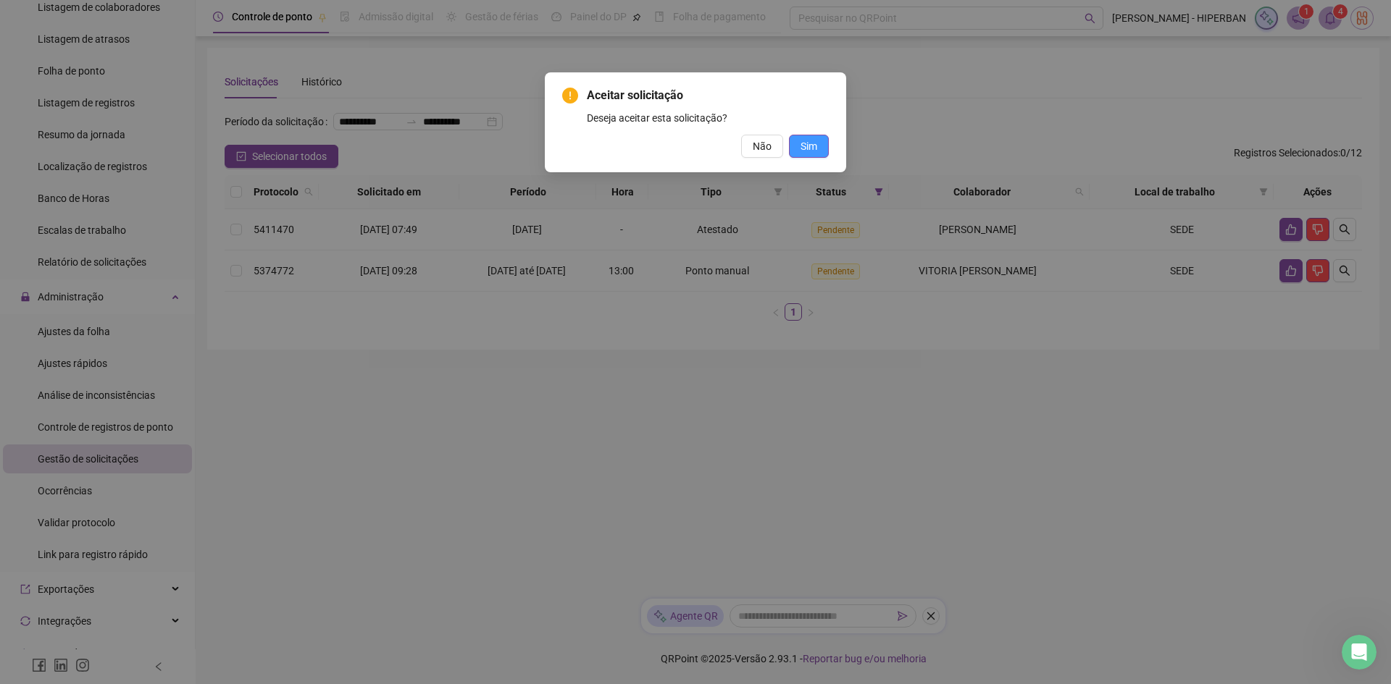
click at [817, 149] on button "Sim" at bounding box center [809, 146] width 40 height 23
click at [809, 146] on span "Sim" at bounding box center [808, 146] width 17 height 16
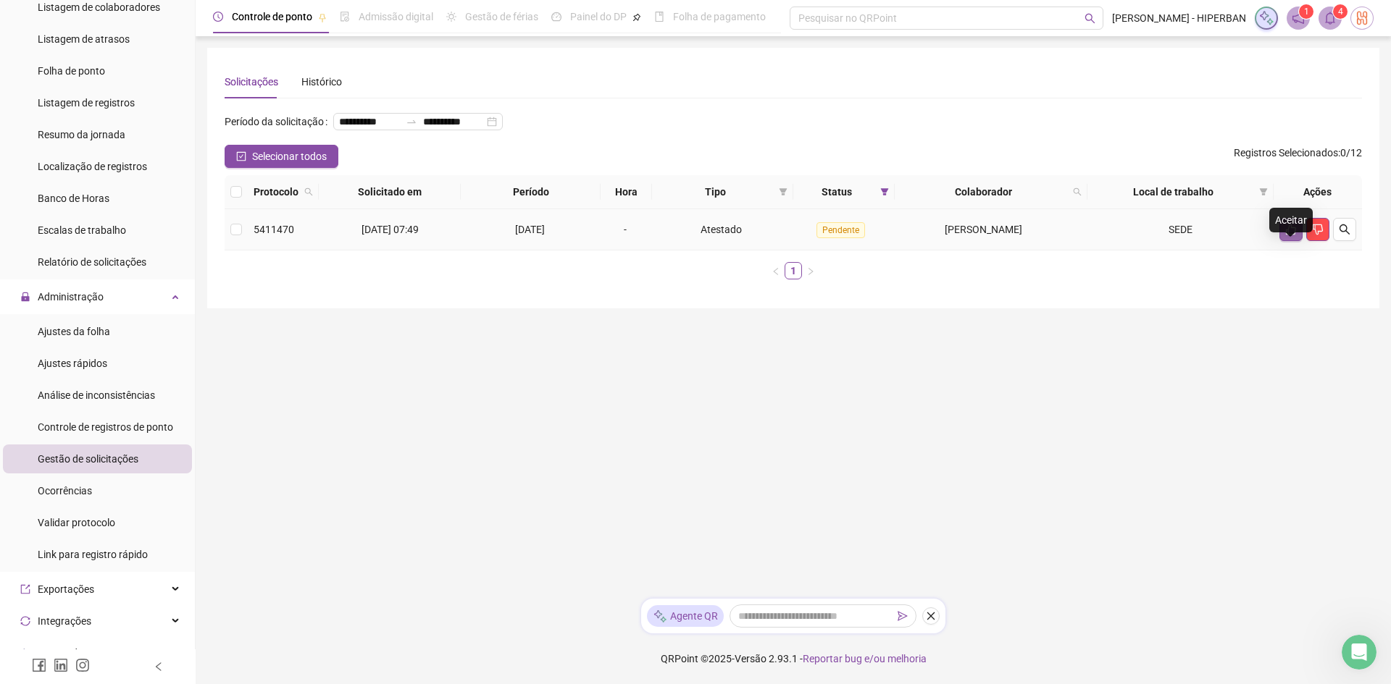
click at [1289, 235] on icon "like" at bounding box center [1291, 230] width 12 height 12
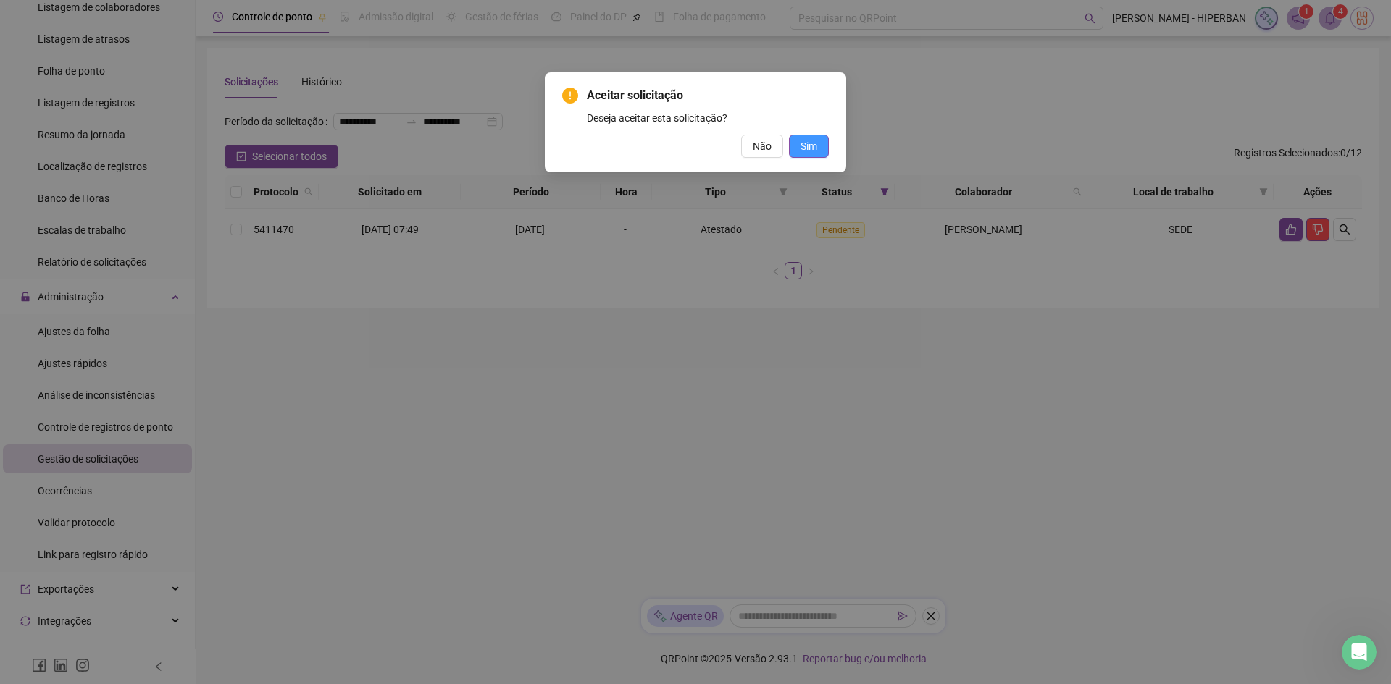
click at [810, 151] on span "Sim" at bounding box center [808, 146] width 17 height 16
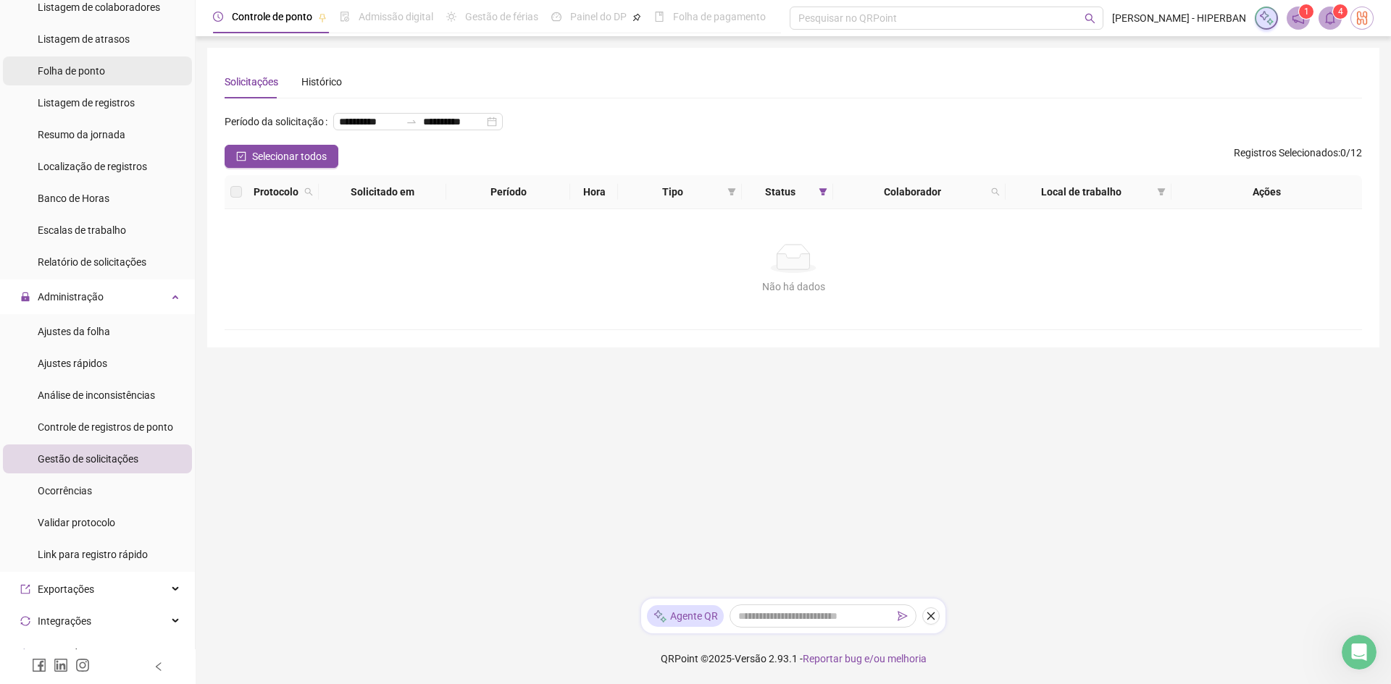
click at [82, 71] on span "Folha de ponto" at bounding box center [71, 71] width 67 height 12
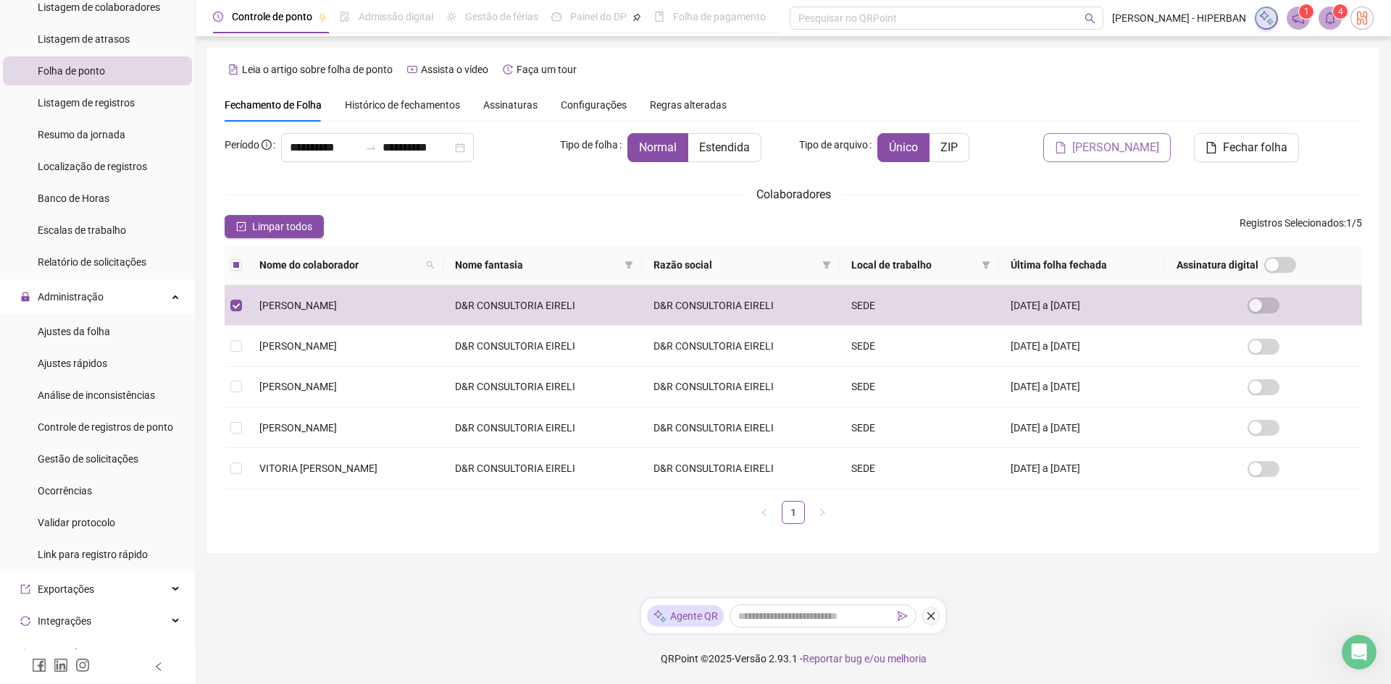
click at [1109, 142] on span "[PERSON_NAME]" at bounding box center [1115, 147] width 87 height 17
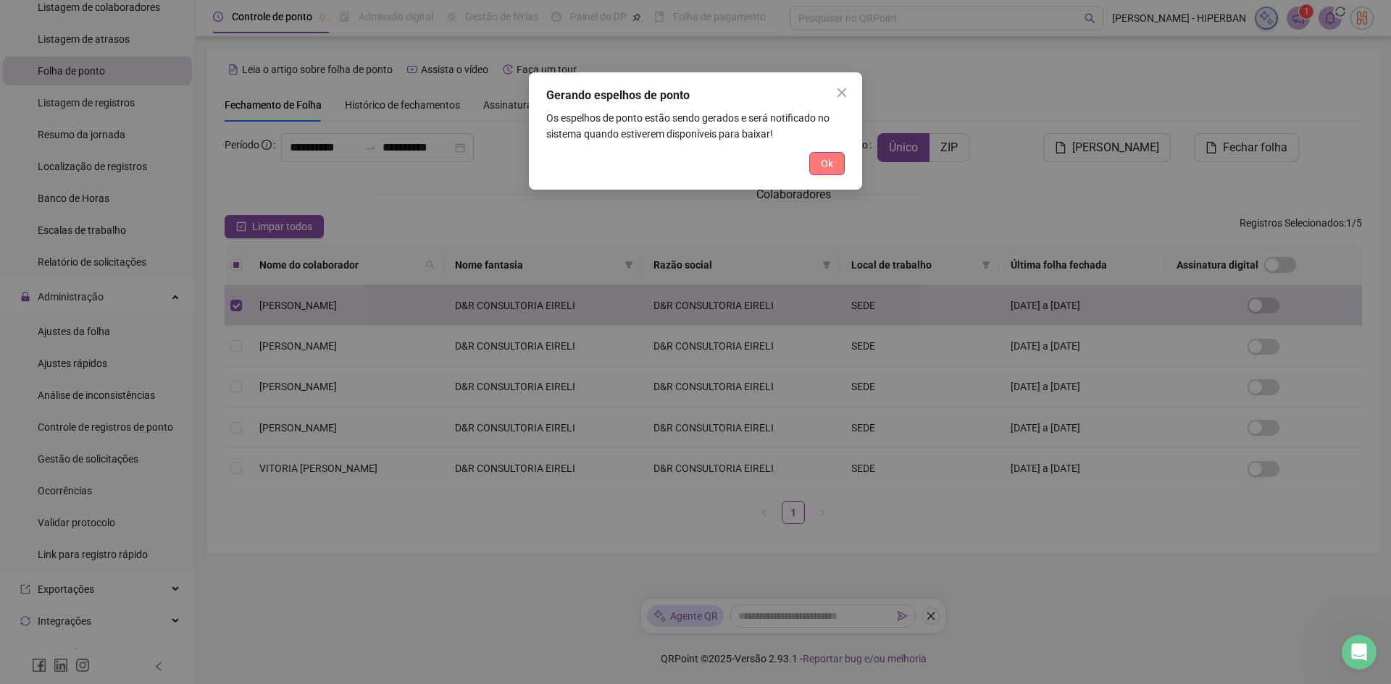
click at [829, 159] on span "Ok" at bounding box center [827, 164] width 12 height 16
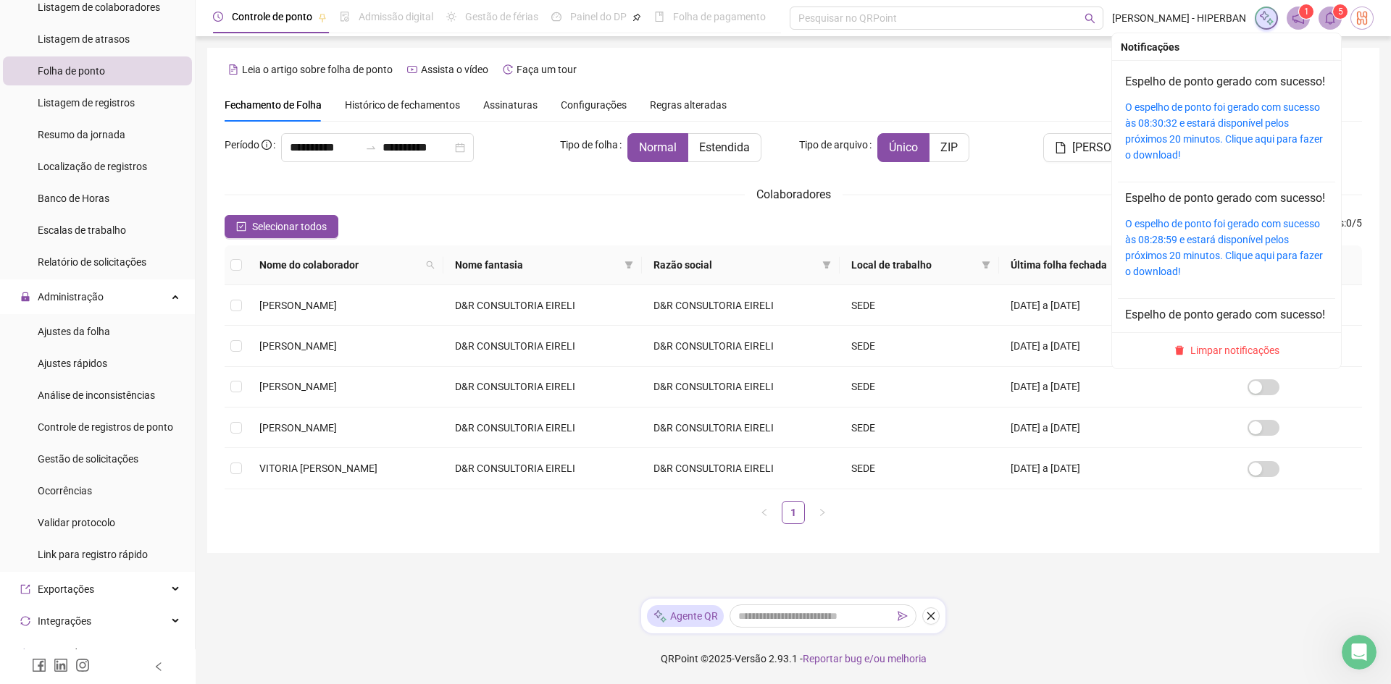
click at [1340, 9] on span "5" at bounding box center [1340, 12] width 5 height 10
click at [1141, 148] on div "O espelho de ponto foi gerado com sucesso às 08:30:32 e estará disponível pelos…" at bounding box center [1226, 131] width 203 height 64
click at [1331, 19] on icon "bell" at bounding box center [1329, 18] width 13 height 13
click at [1142, 135] on link "O espelho de ponto foi gerado com sucesso às 08:30:32 e estará disponível pelos…" at bounding box center [1224, 130] width 198 height 59
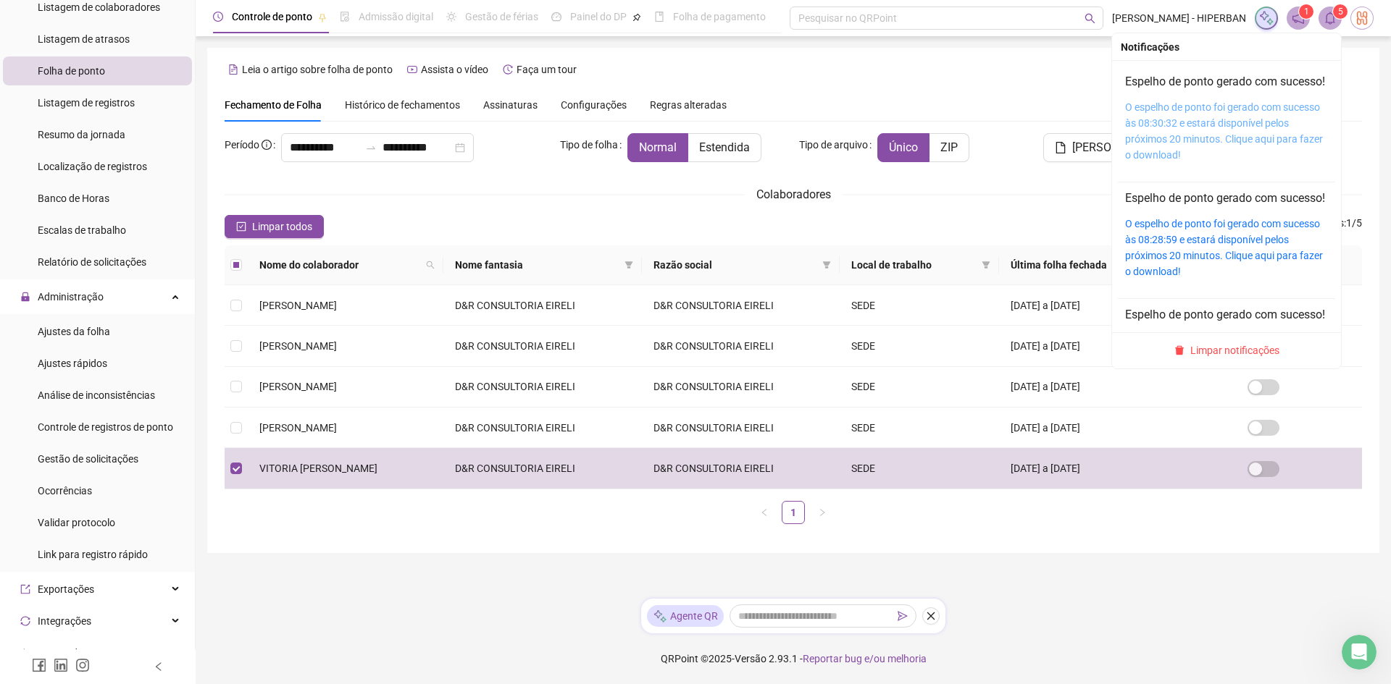
click at [1145, 137] on link "O espelho de ponto foi gerado com sucesso às 08:30:32 e estará disponível pelos…" at bounding box center [1224, 130] width 198 height 59
